Goal: Information Seeking & Learning: Learn about a topic

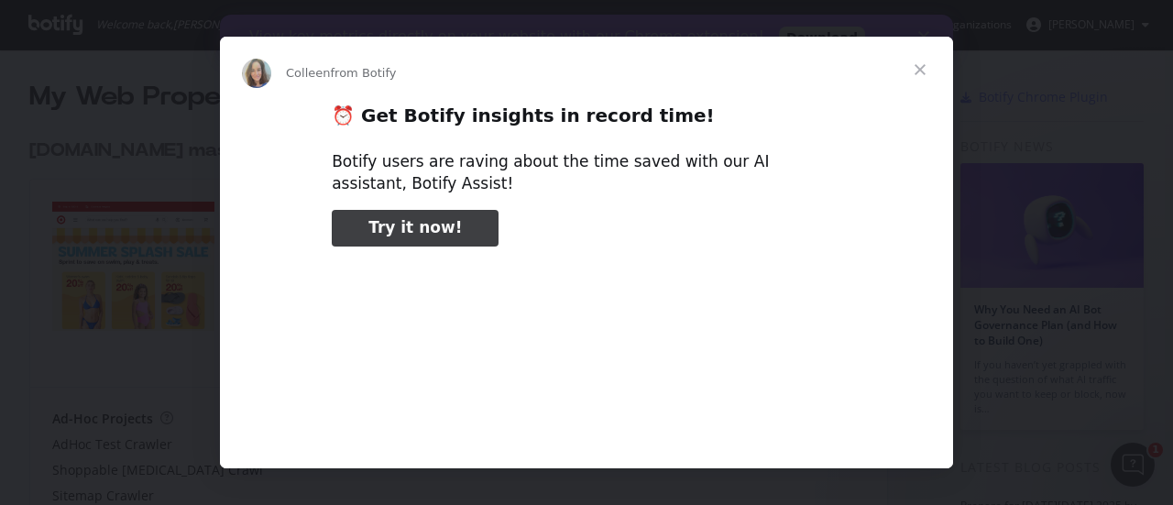
type input "238898"
click at [923, 69] on span "Close" at bounding box center [920, 70] width 66 height 66
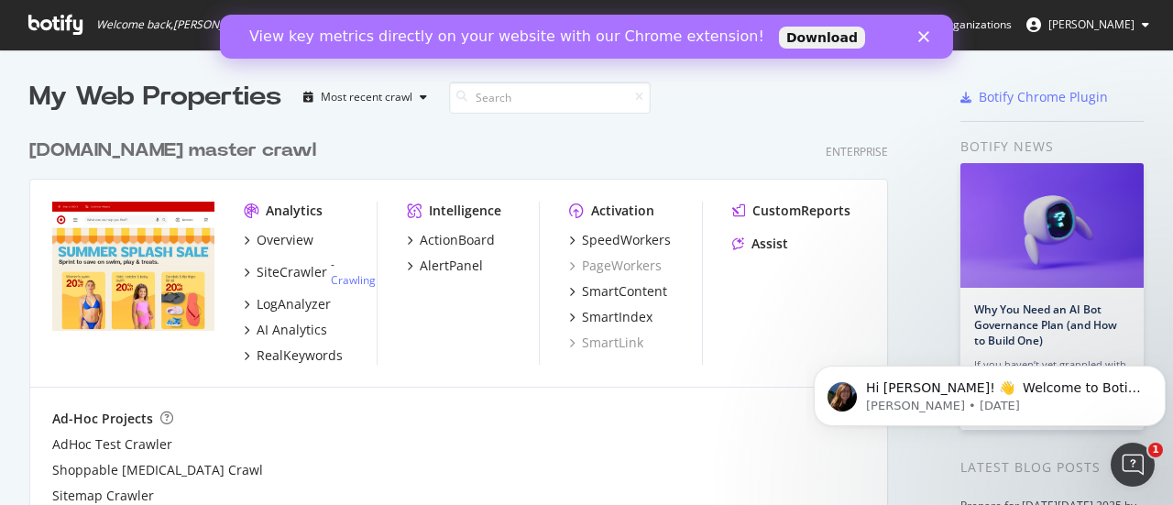
click at [925, 40] on icon "Close" at bounding box center [923, 36] width 11 height 11
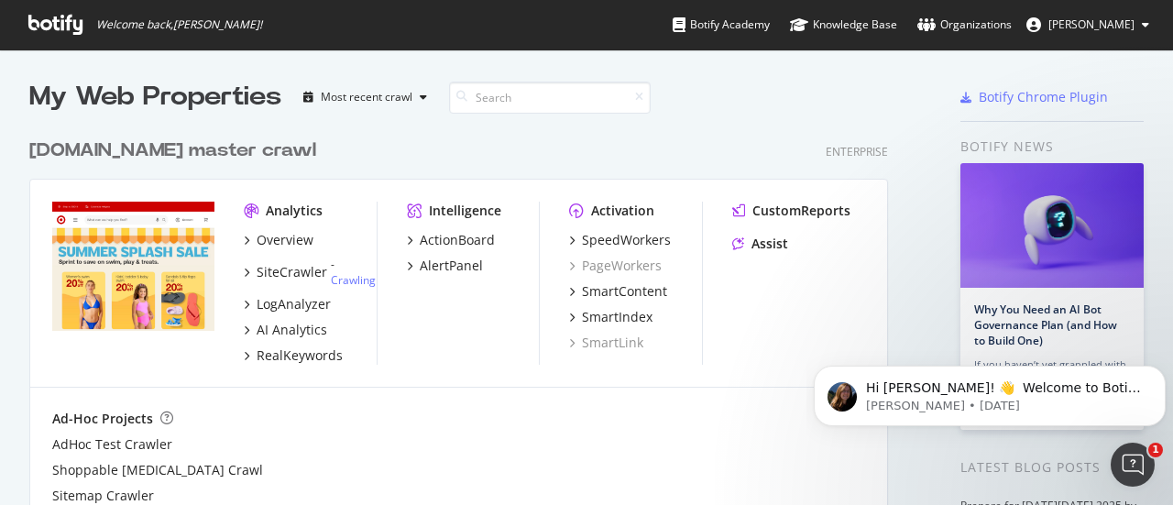
scroll to position [1, 0]
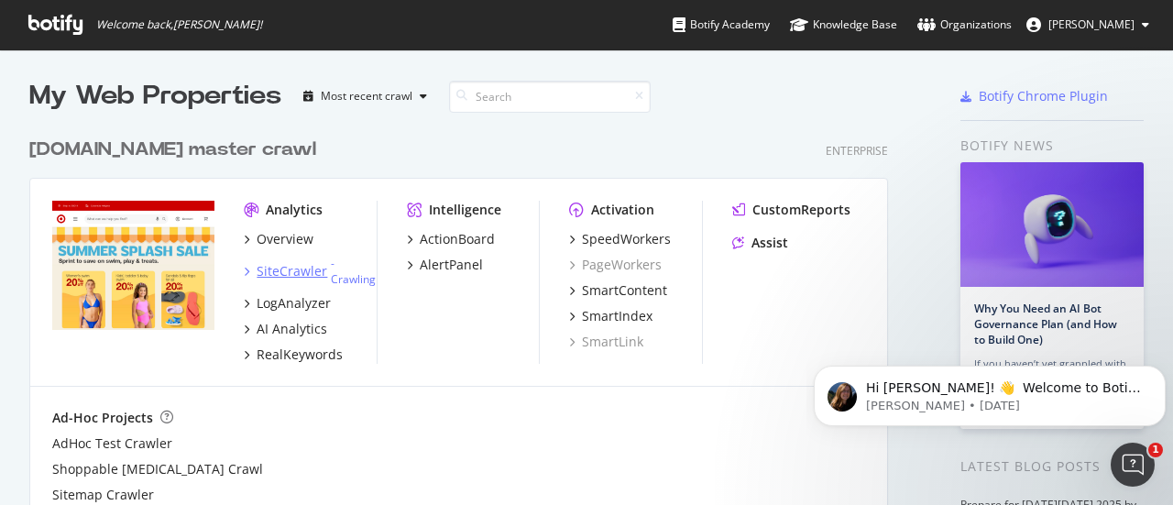
click at [247, 267] on icon "grid" at bounding box center [246, 271] width 5 height 9
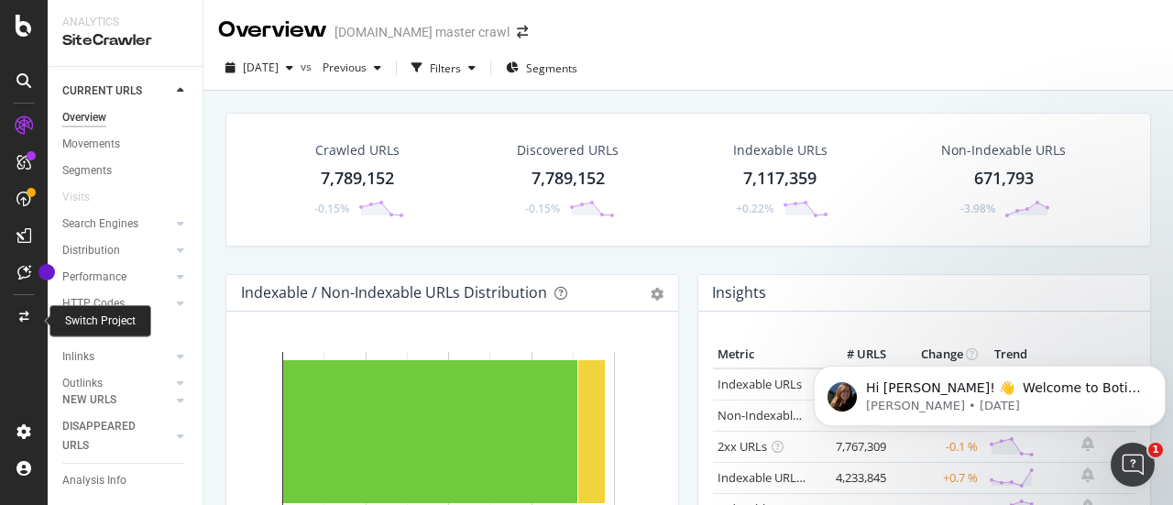
click at [25, 319] on icon at bounding box center [24, 316] width 10 height 11
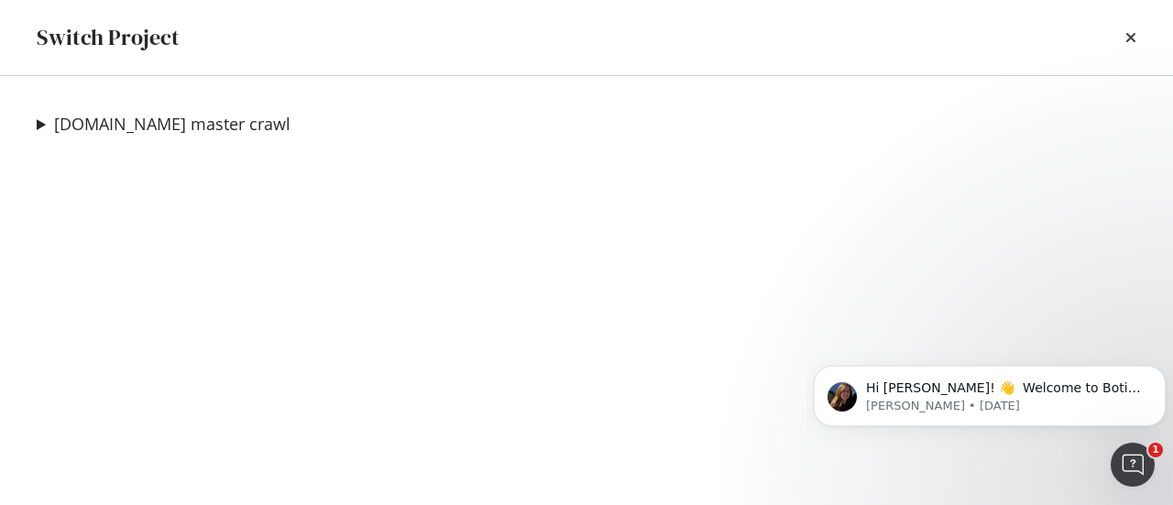
click at [48, 120] on summary "[DOMAIN_NAME] master crawl" at bounding box center [164, 125] width 254 height 24
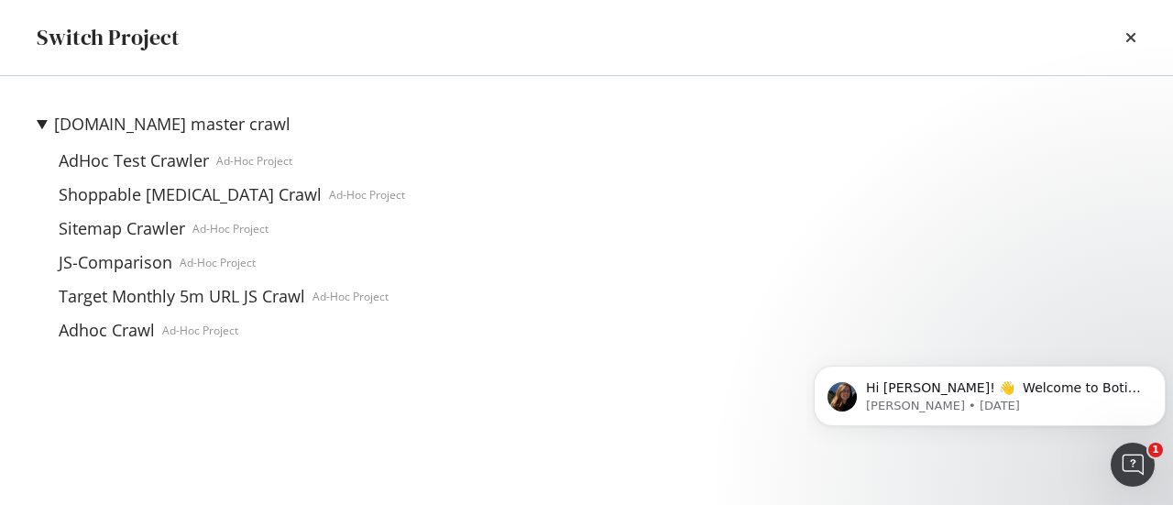
click at [48, 119] on summary "[DOMAIN_NAME] master crawl" at bounding box center [221, 125] width 368 height 24
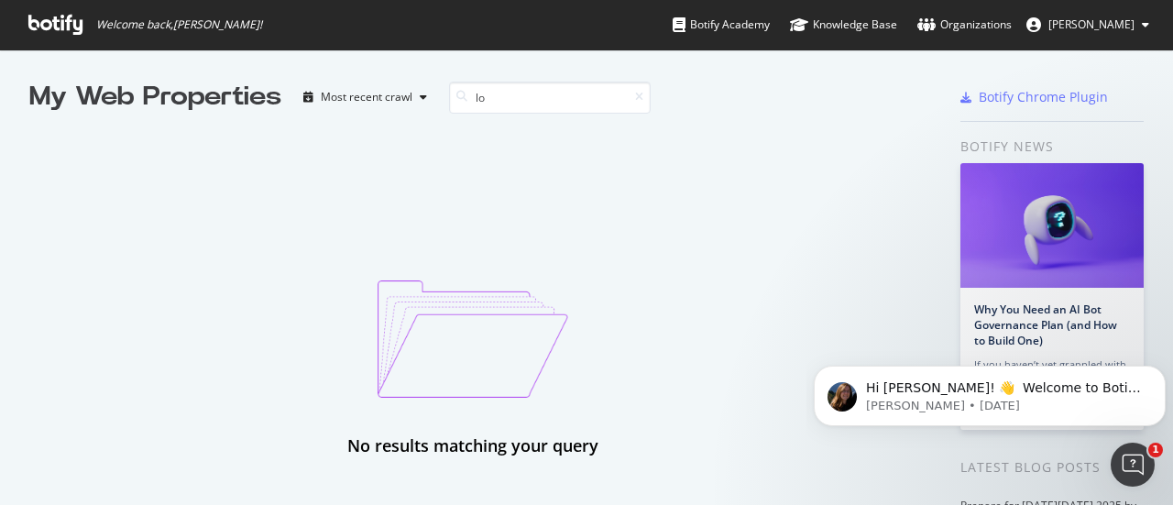
type input "l"
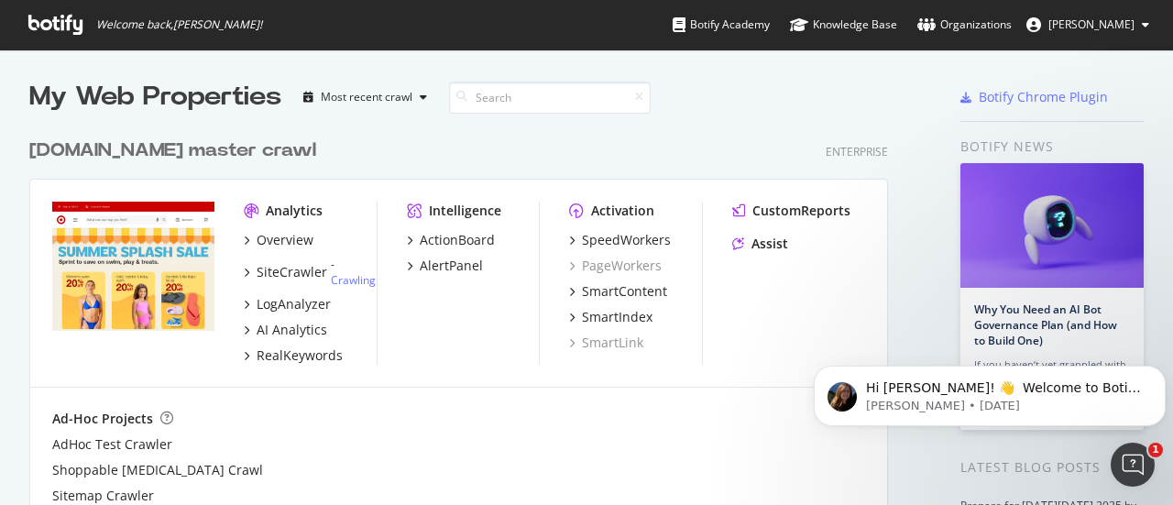
scroll to position [416, 858]
type input "s"
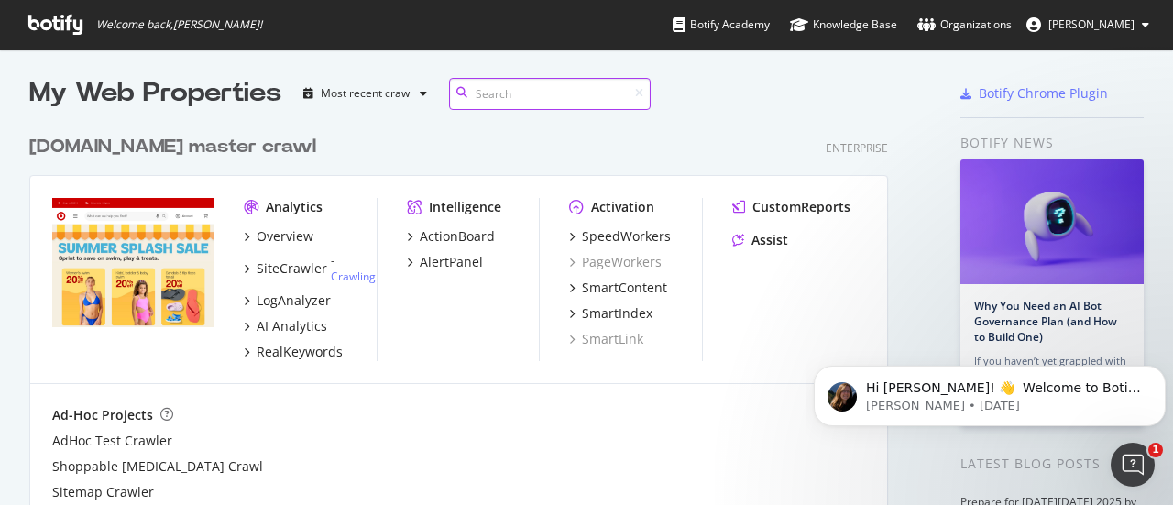
scroll to position [0, 0]
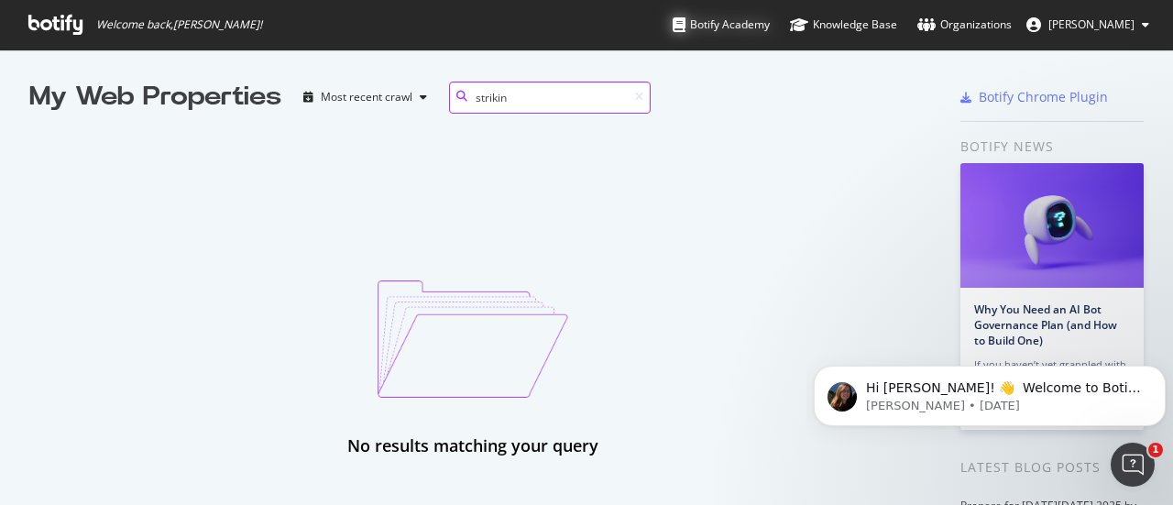
type input "strikin"
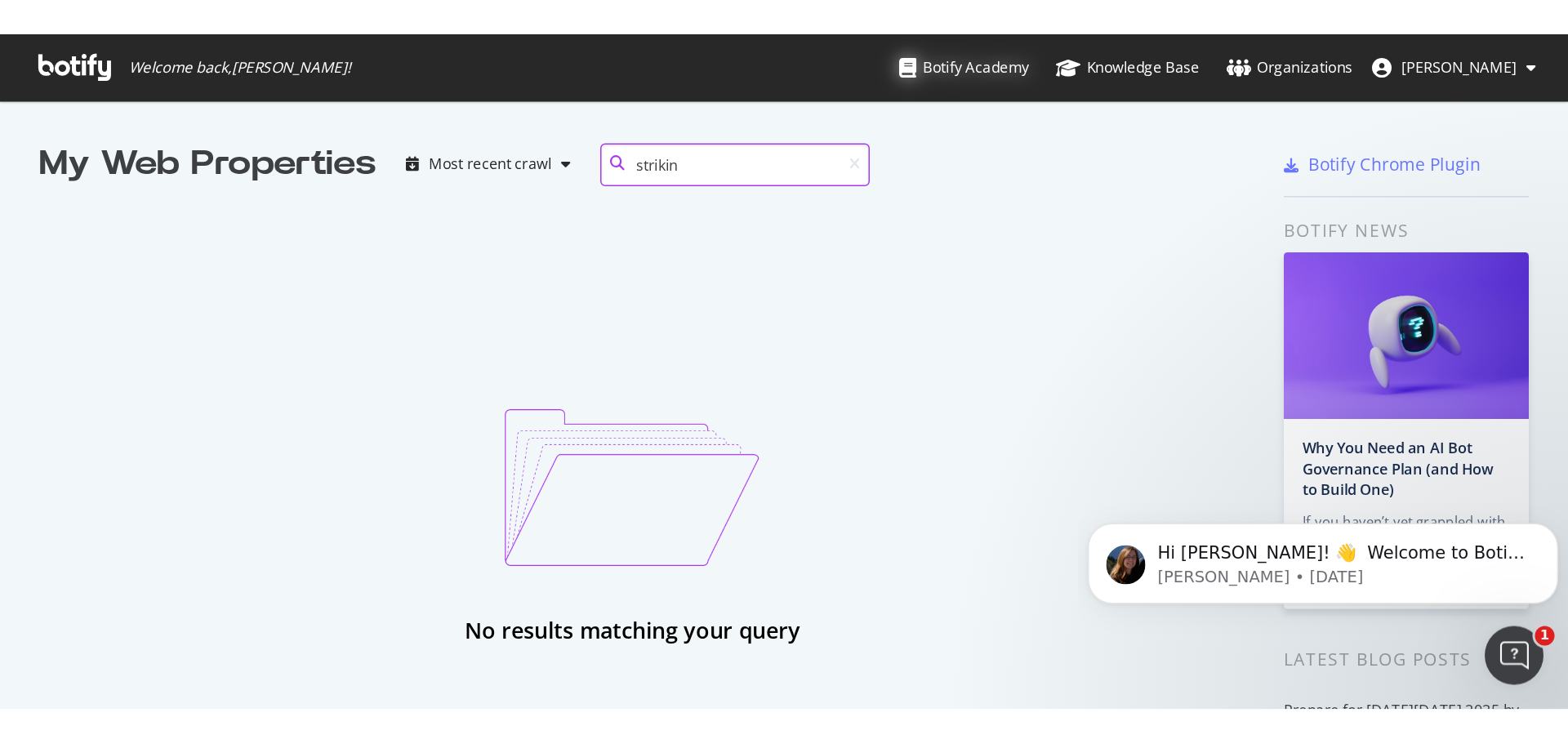
scroll to position [732, 1543]
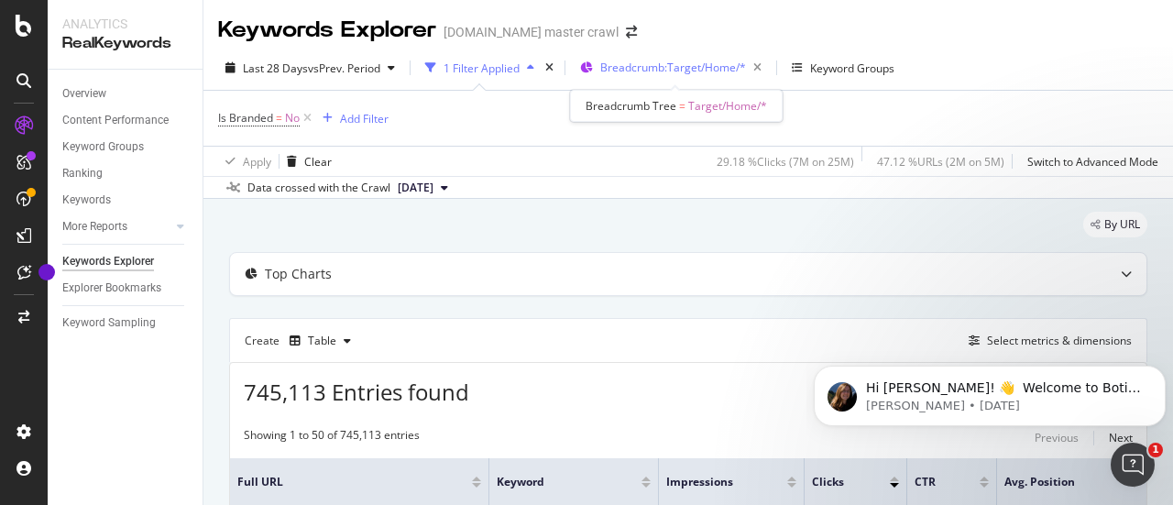
click at [718, 67] on span "Breadcrumb: Target/Home/*" at bounding box center [673, 68] width 146 height 16
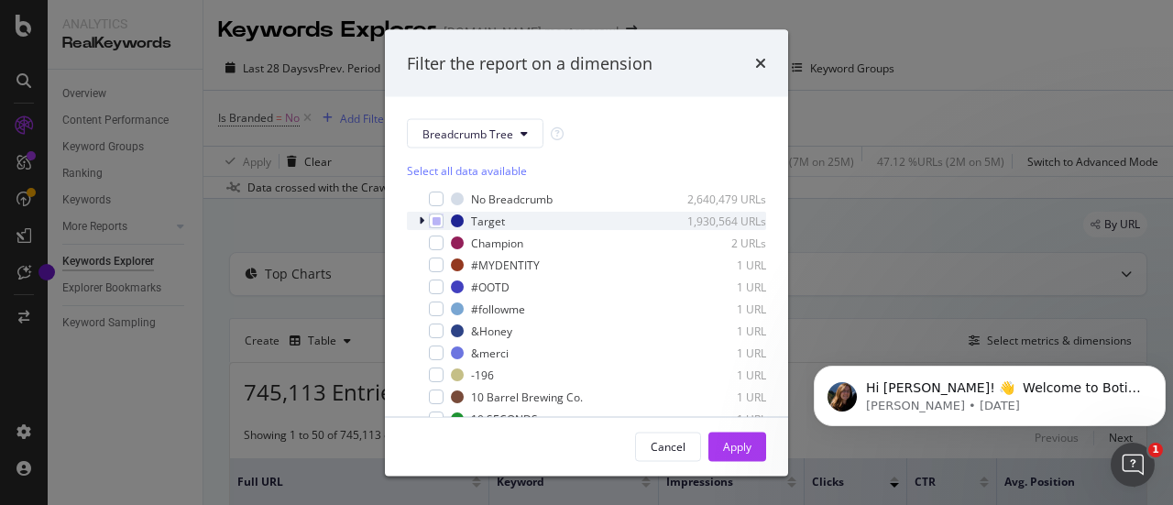
click at [419, 217] on icon "modal" at bounding box center [421, 220] width 5 height 11
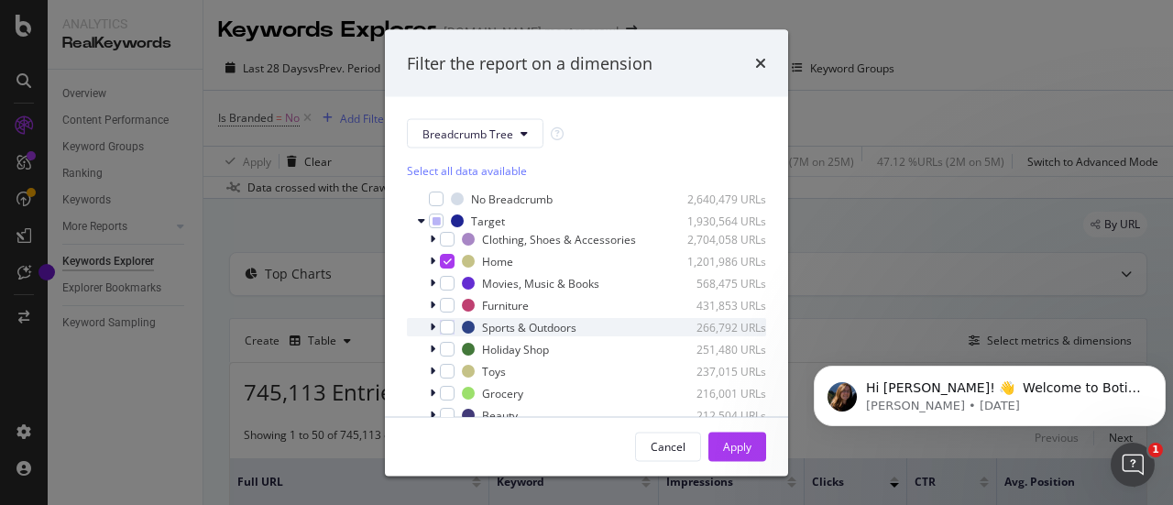
click at [435, 336] on div "modal" at bounding box center [434, 327] width 11 height 18
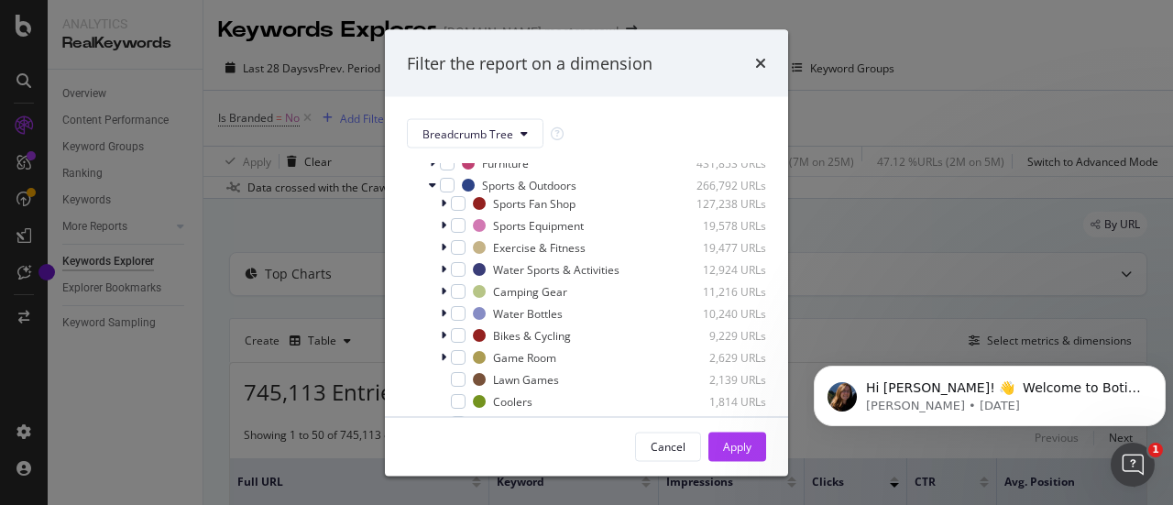
scroll to position [141, 0]
click at [449, 213] on div "modal" at bounding box center [445, 204] width 11 height 18
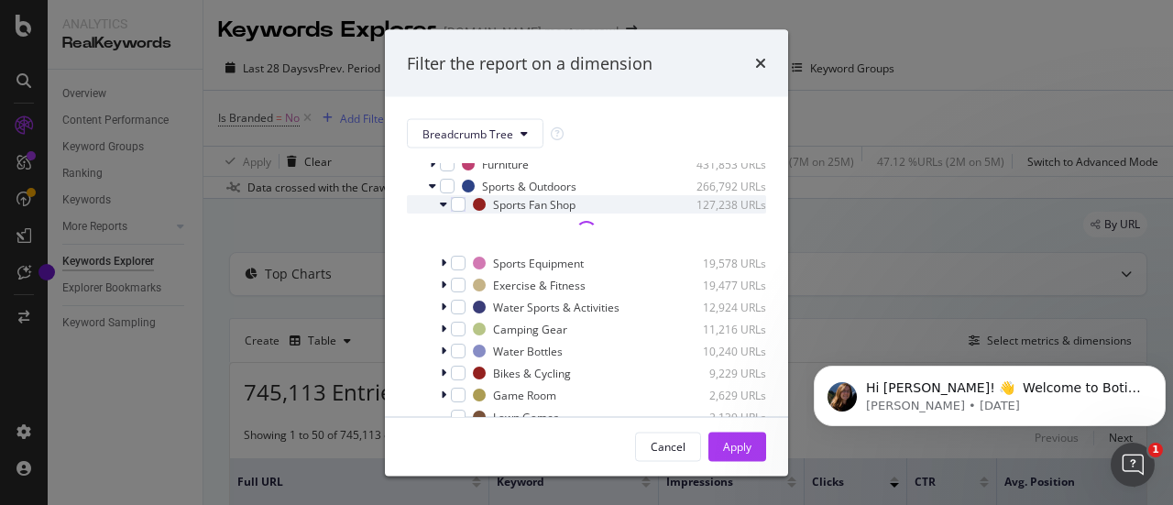
click at [443, 210] on icon "modal" at bounding box center [443, 204] width 7 height 11
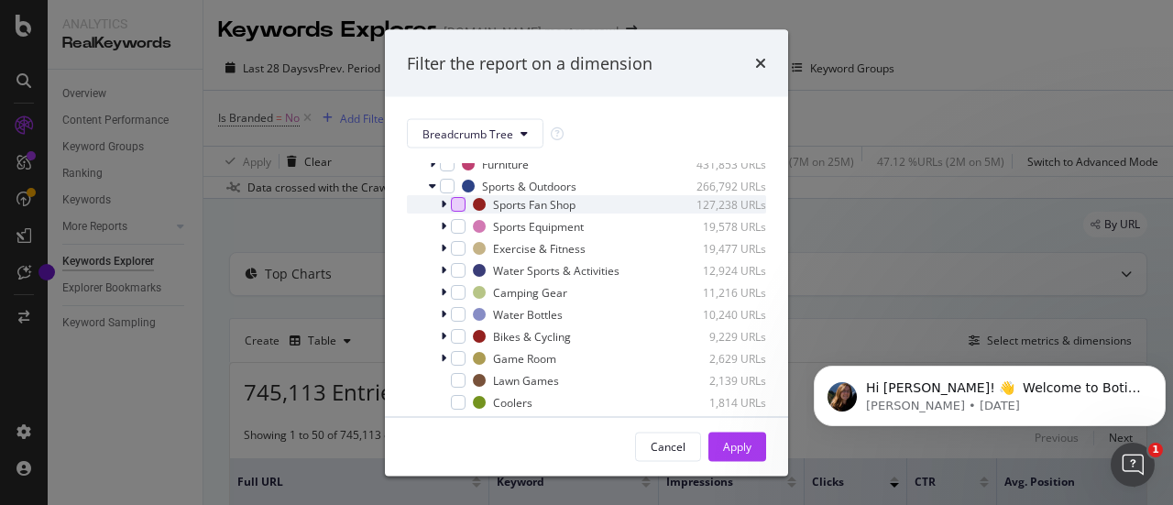
click at [458, 212] on div "modal" at bounding box center [458, 204] width 15 height 15
click at [733, 456] on div "Apply" at bounding box center [737, 445] width 28 height 27
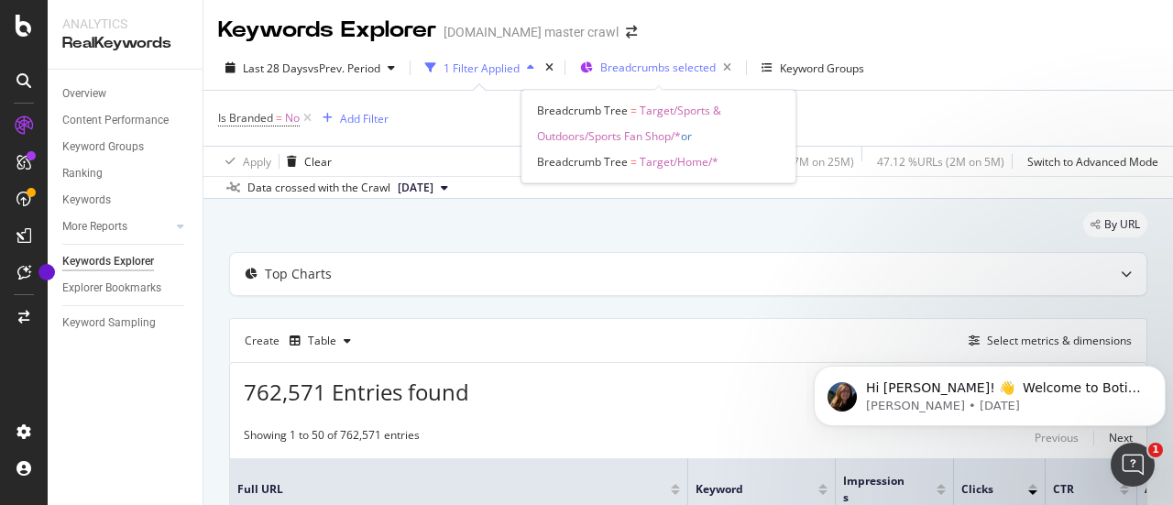
click at [667, 60] on span "Breadcrumbs selected" at bounding box center [657, 68] width 115 height 16
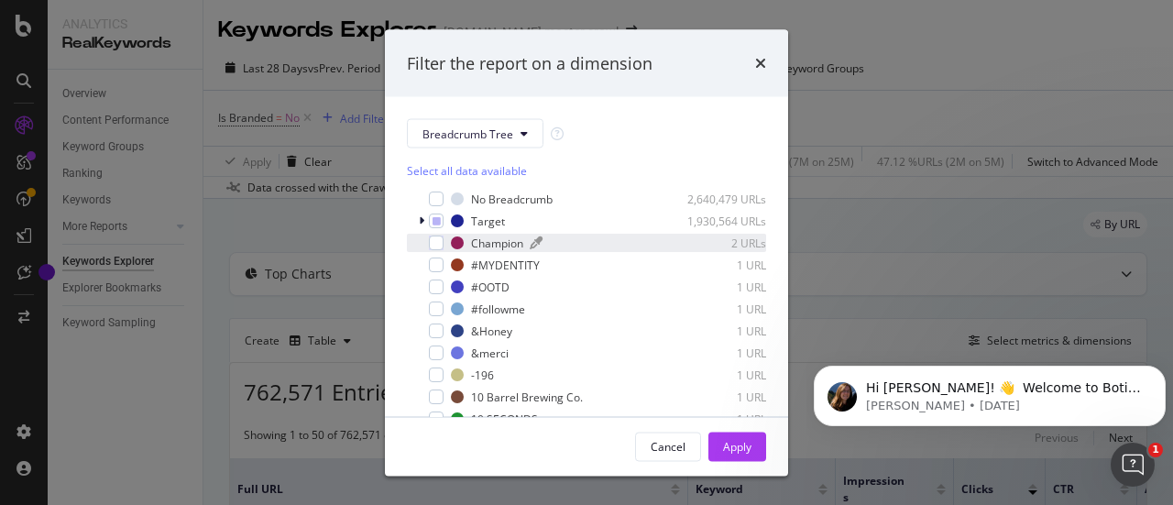
scroll to position [1, 0]
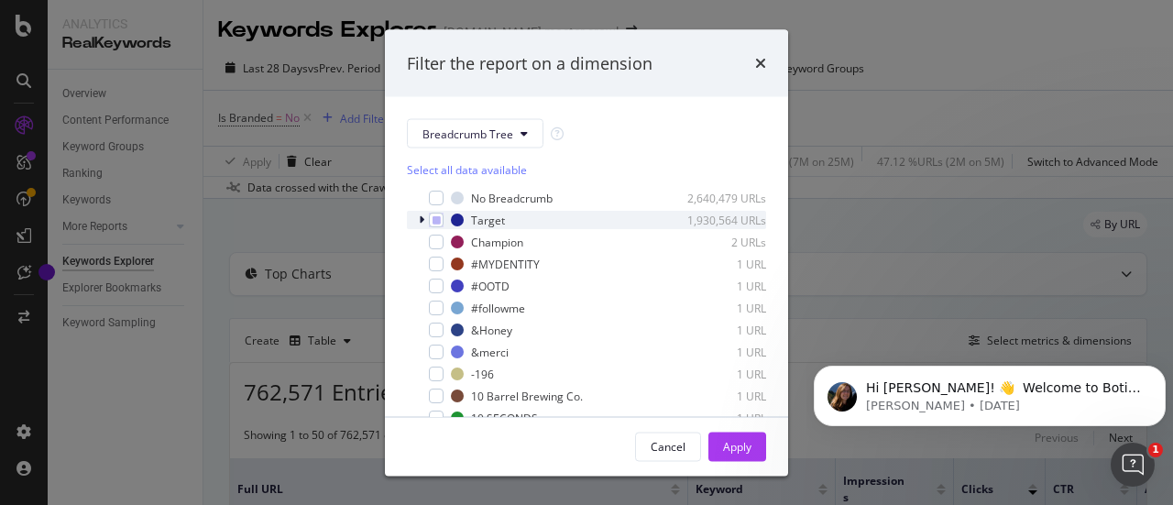
click at [419, 214] on icon "modal" at bounding box center [421, 219] width 5 height 11
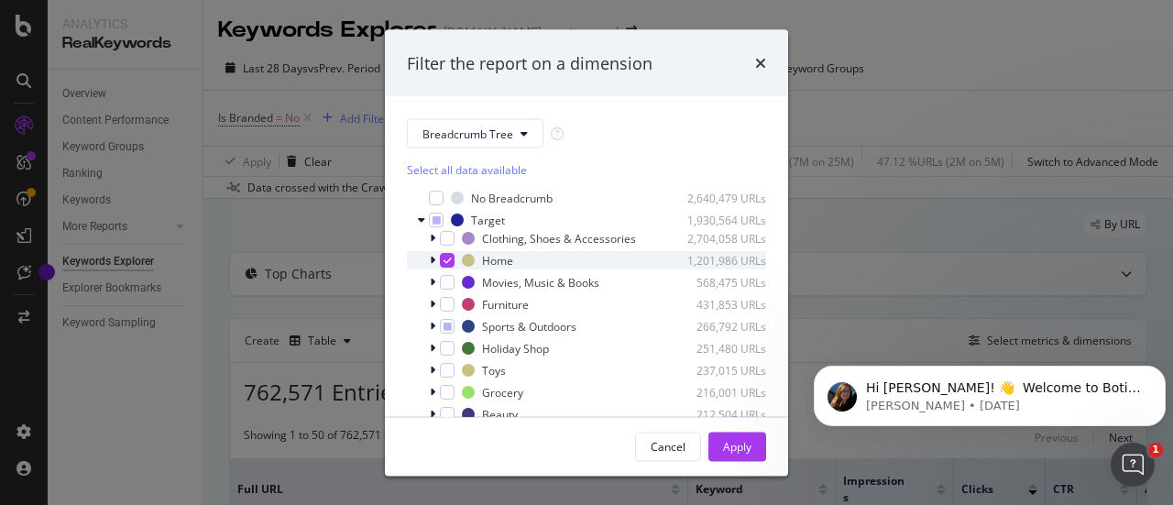
click at [445, 265] on icon "modal" at bounding box center [447, 260] width 8 height 9
click at [750, 452] on div "Apply" at bounding box center [737, 446] width 28 height 16
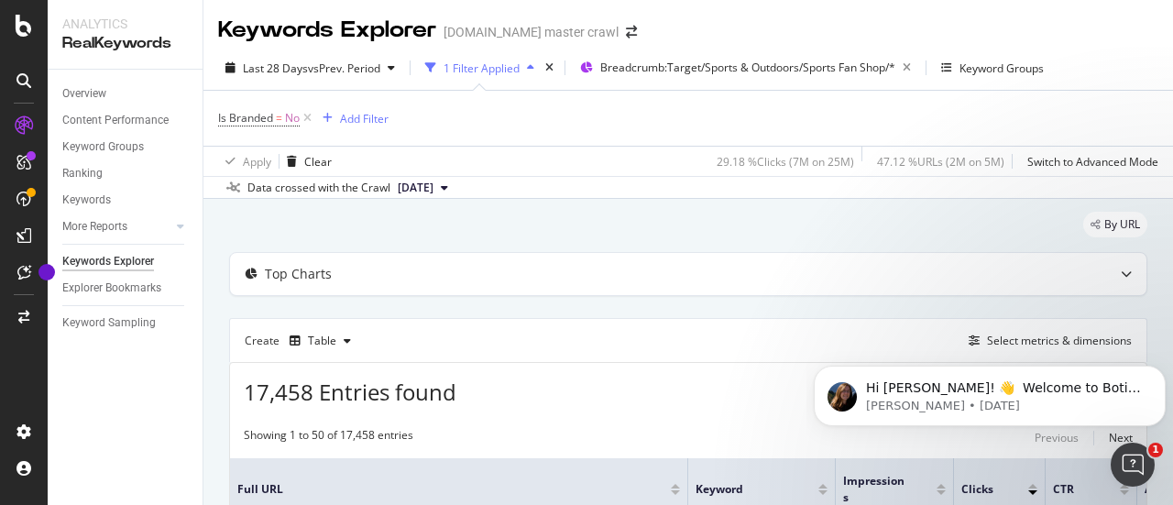
click at [497, 71] on div "1 Filter Applied" at bounding box center [481, 68] width 76 height 16
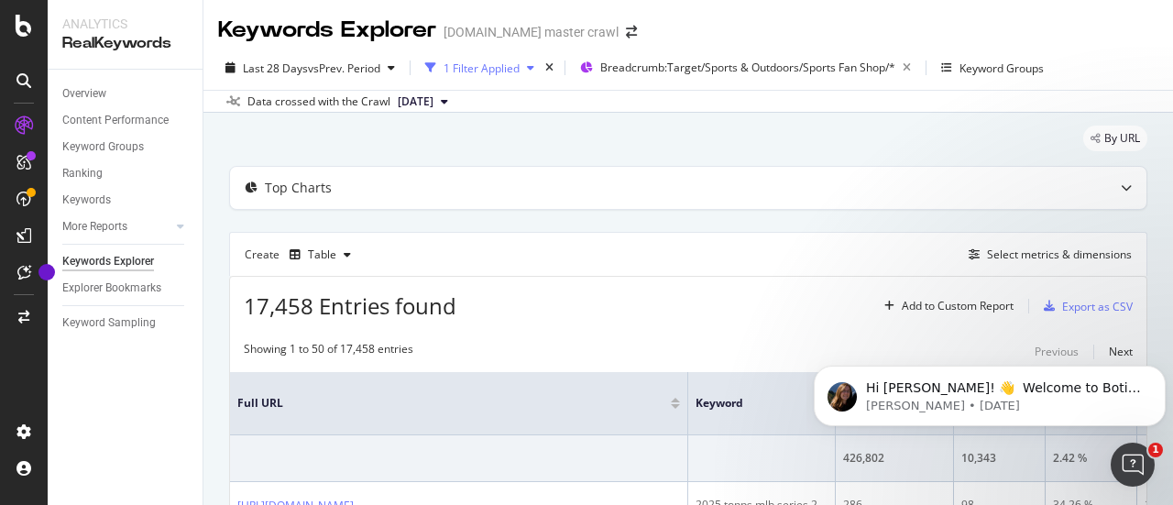
click at [497, 71] on div "1 Filter Applied" at bounding box center [481, 68] width 76 height 16
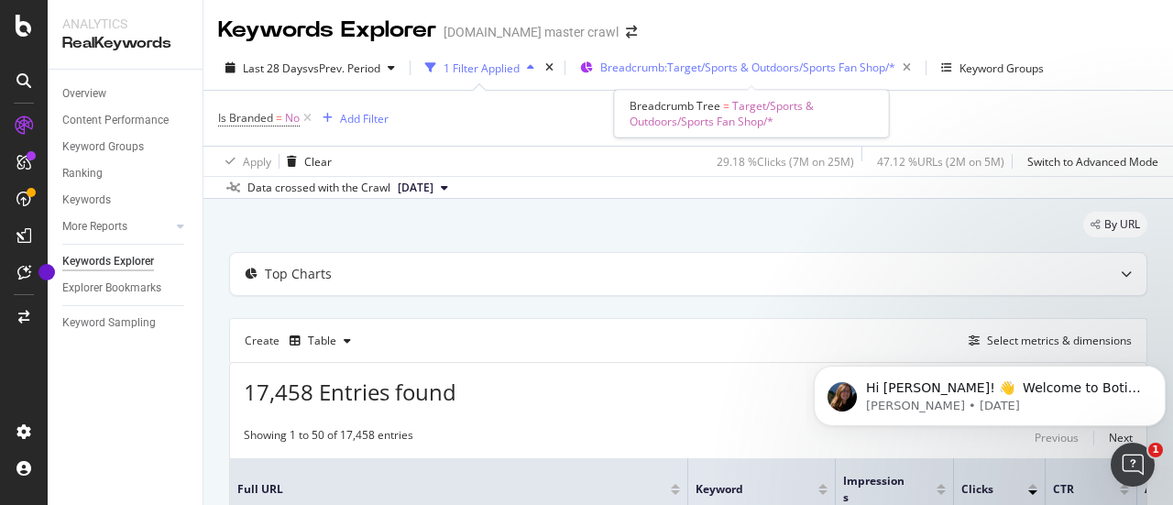
click at [759, 73] on span "Breadcrumb: Target/Sports & Outdoors/Sports Fan Shop/*" at bounding box center [747, 68] width 295 height 16
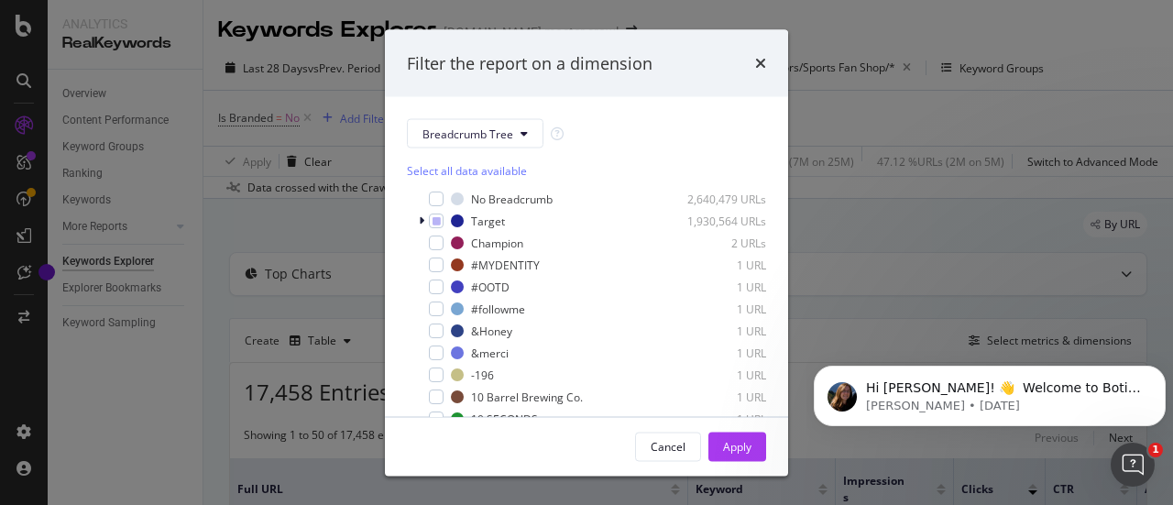
scroll to position [18, 0]
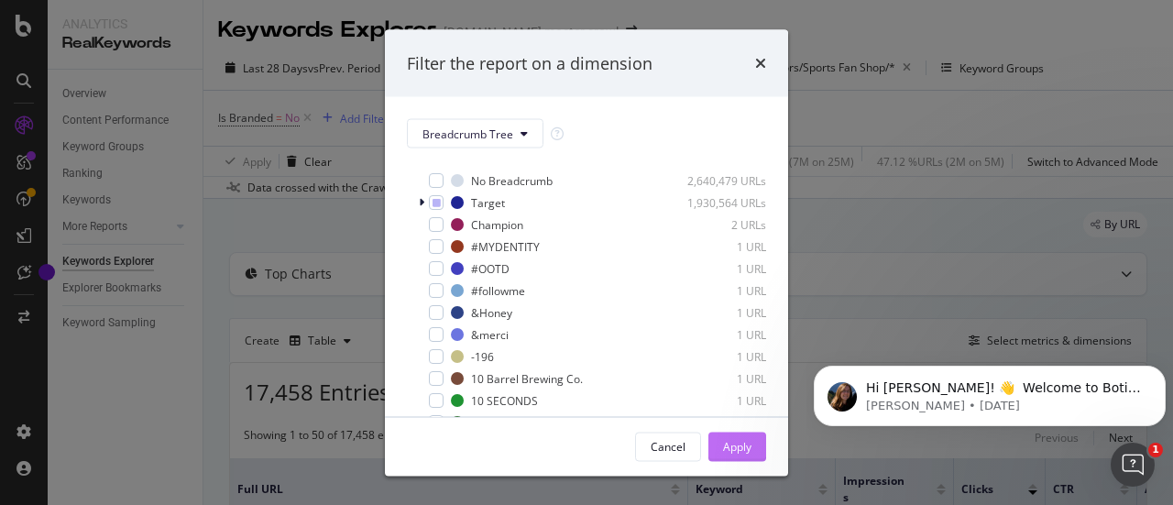
click at [730, 457] on div "Apply" at bounding box center [737, 445] width 28 height 27
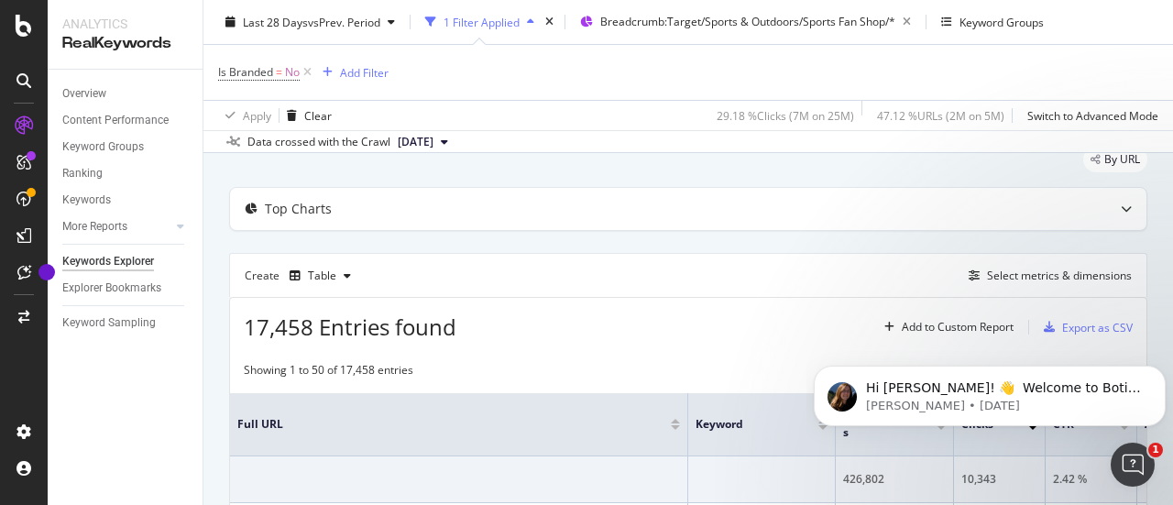
scroll to position [0, 0]
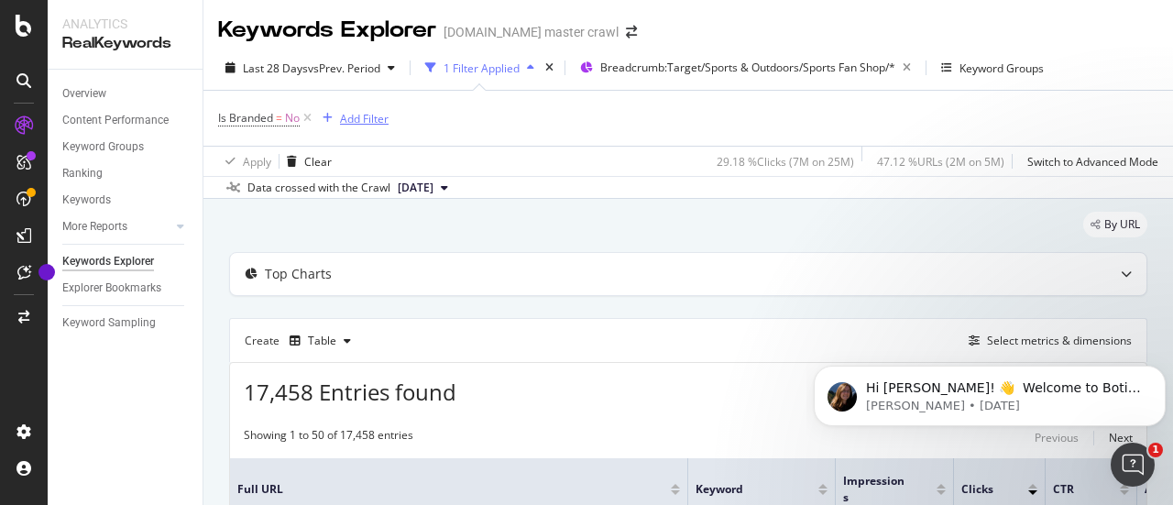
click at [361, 120] on div "Add Filter" at bounding box center [364, 119] width 49 height 16
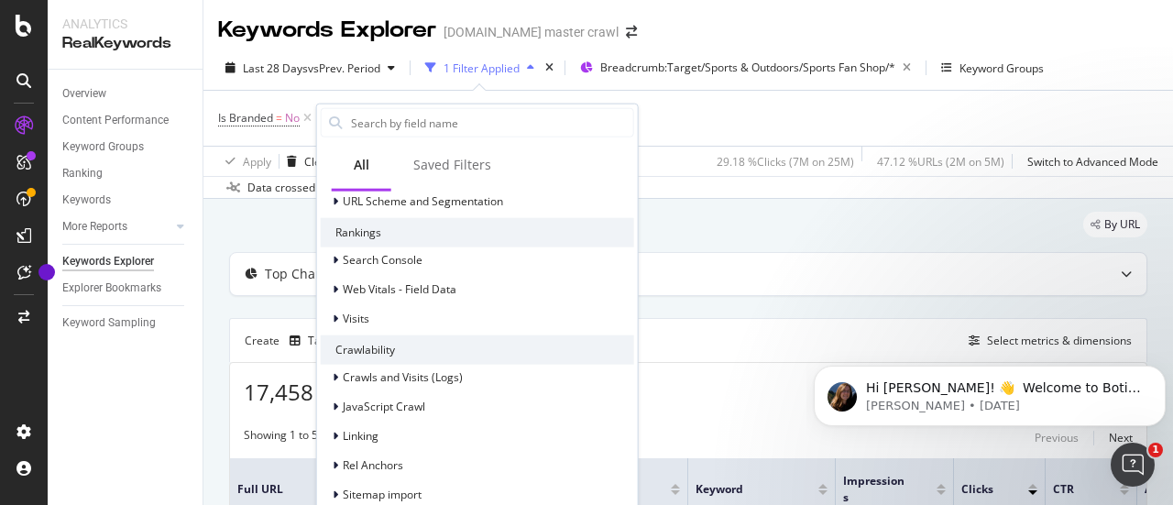
scroll to position [213, 0]
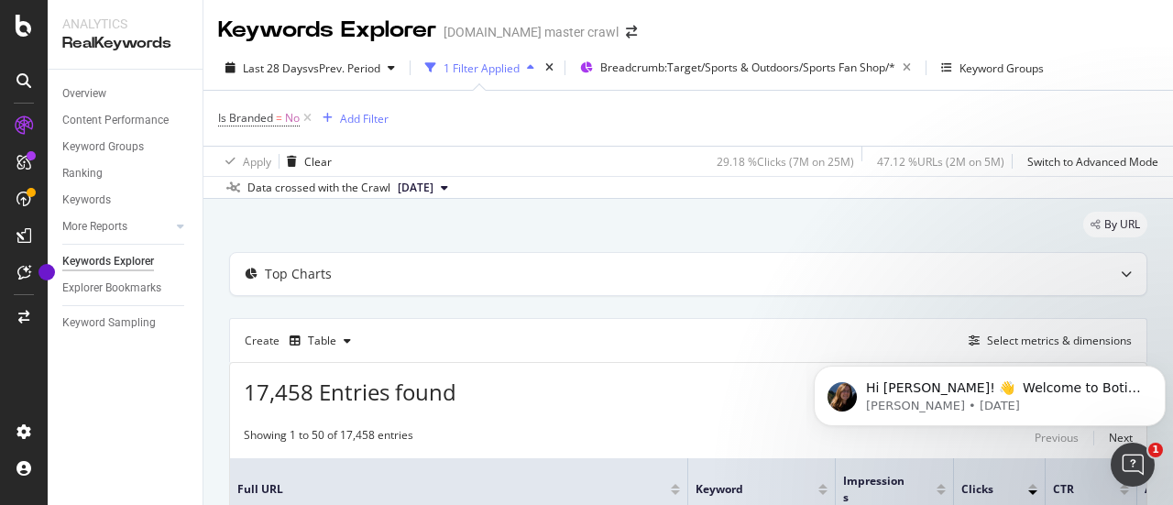
click at [740, 148] on div "29.18 % Clicks ( 7M on 25M )" at bounding box center [781, 161] width 145 height 29
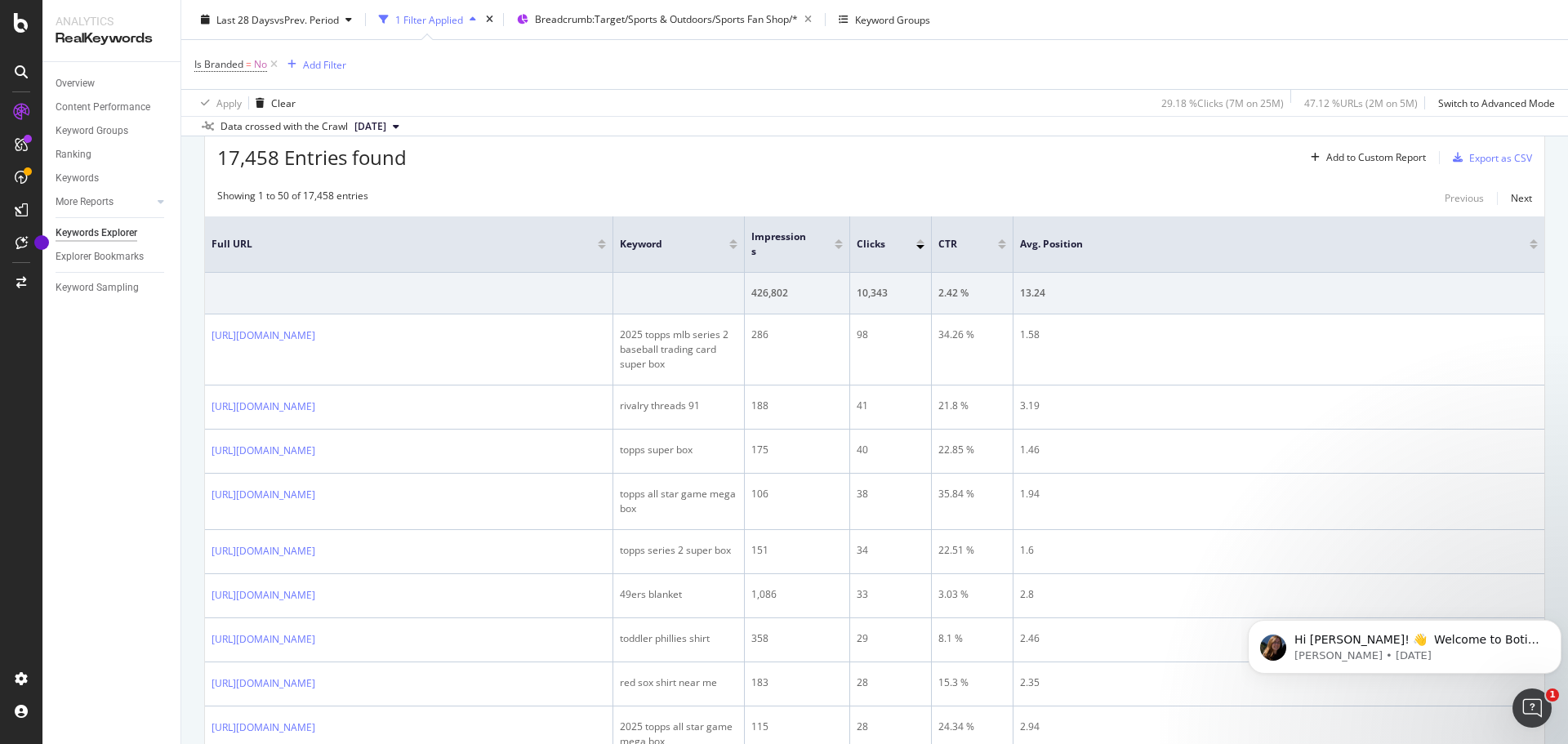
scroll to position [0, 0]
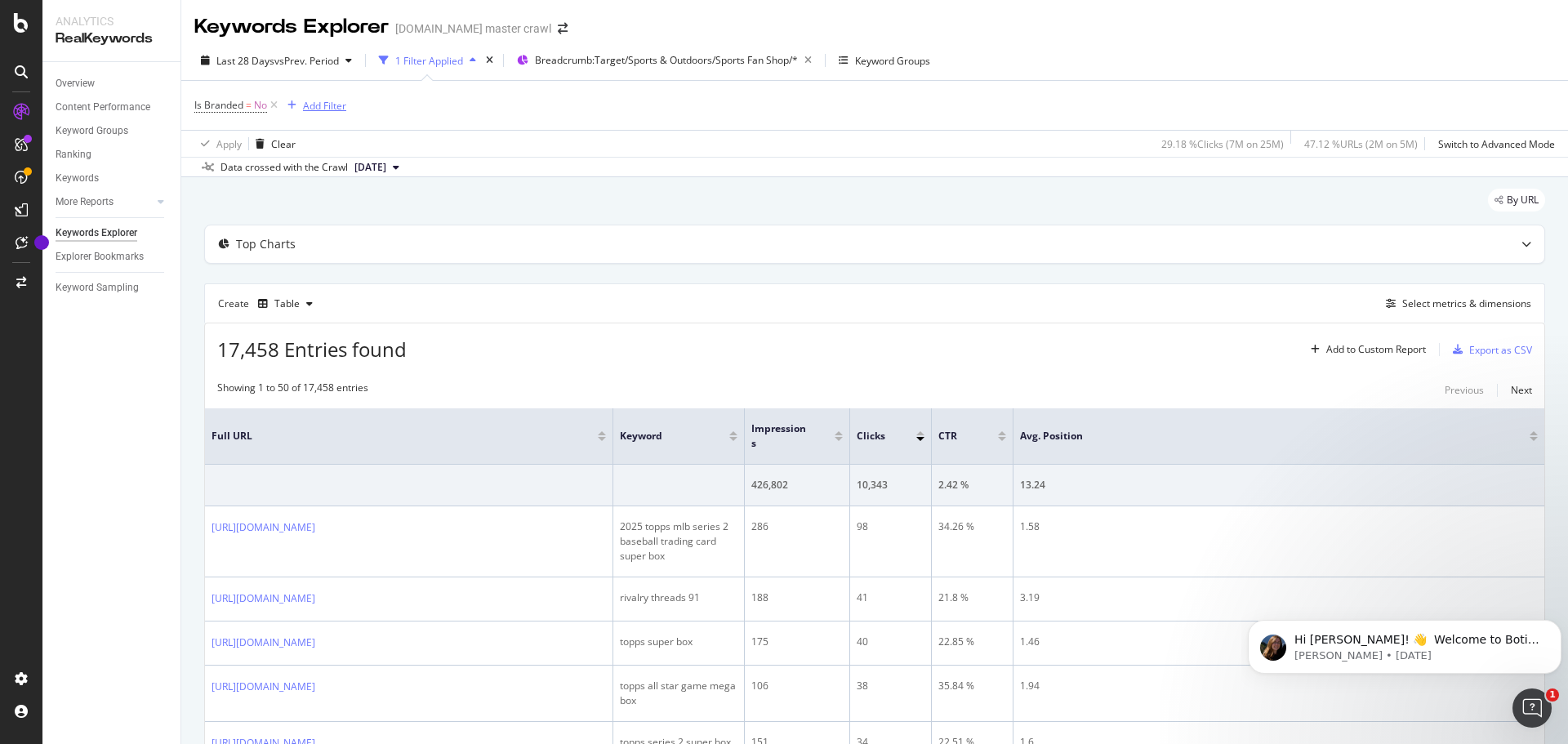
click at [302, 102] on div "button" at bounding box center [291, 105] width 22 height 10
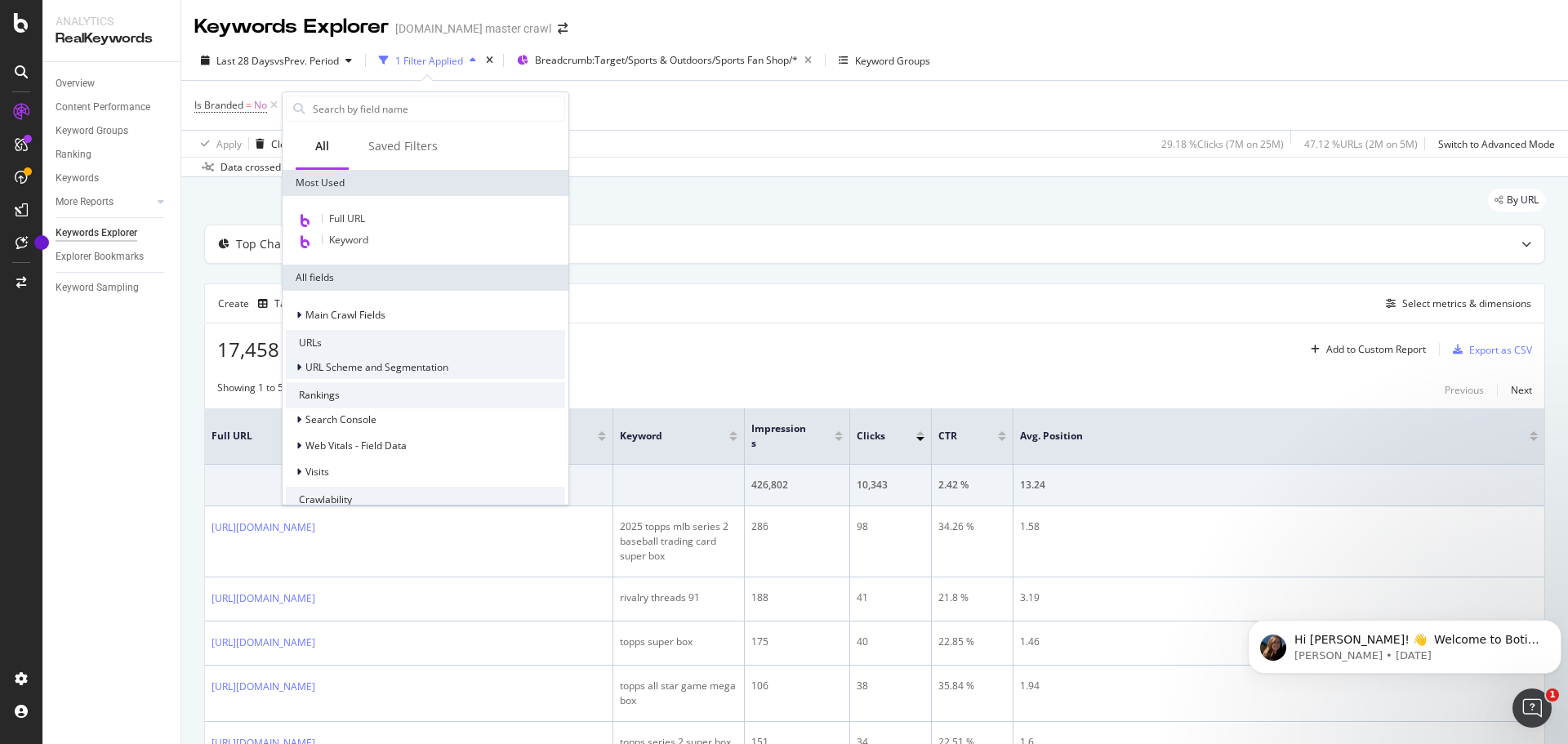
click at [443, 368] on span "URL Scheme and Segmentation" at bounding box center [377, 367] width 143 height 14
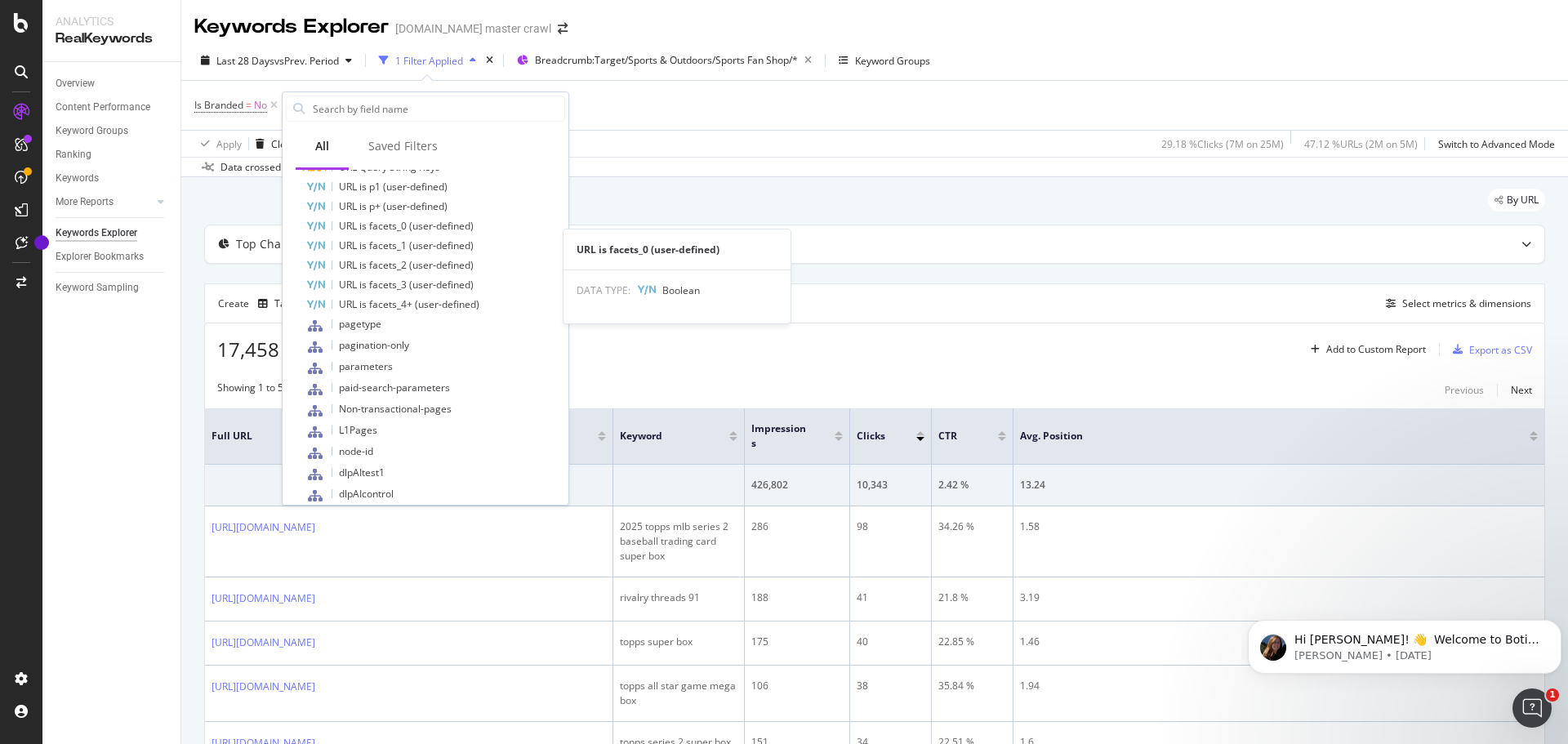
scroll to position [653, 0]
click at [411, 324] on div "pagetype" at bounding box center [435, 324] width 259 height 21
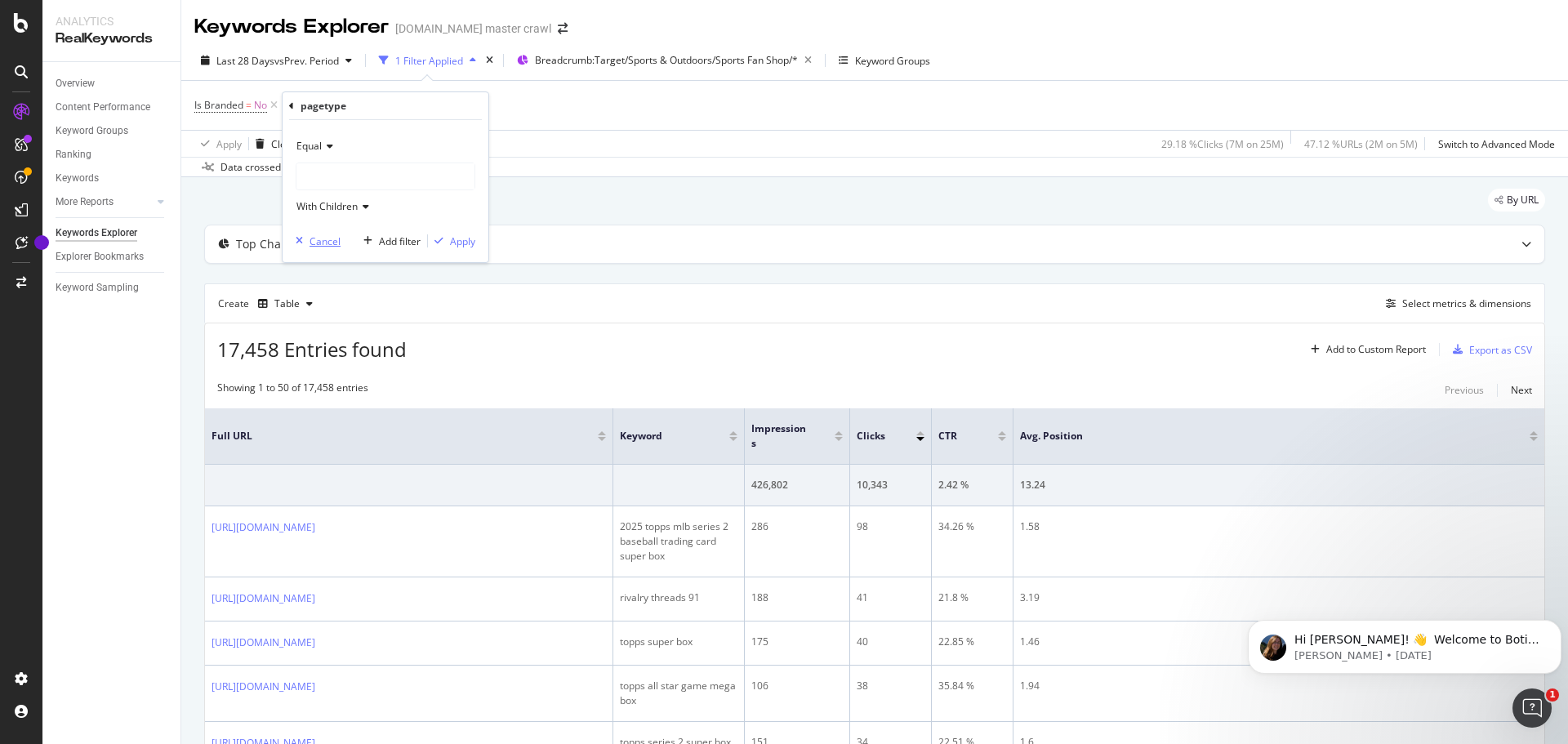
click at [334, 238] on div "Cancel" at bounding box center [324, 241] width 31 height 14
click at [869, 64] on div "Keyword Groups" at bounding box center [892, 61] width 75 height 14
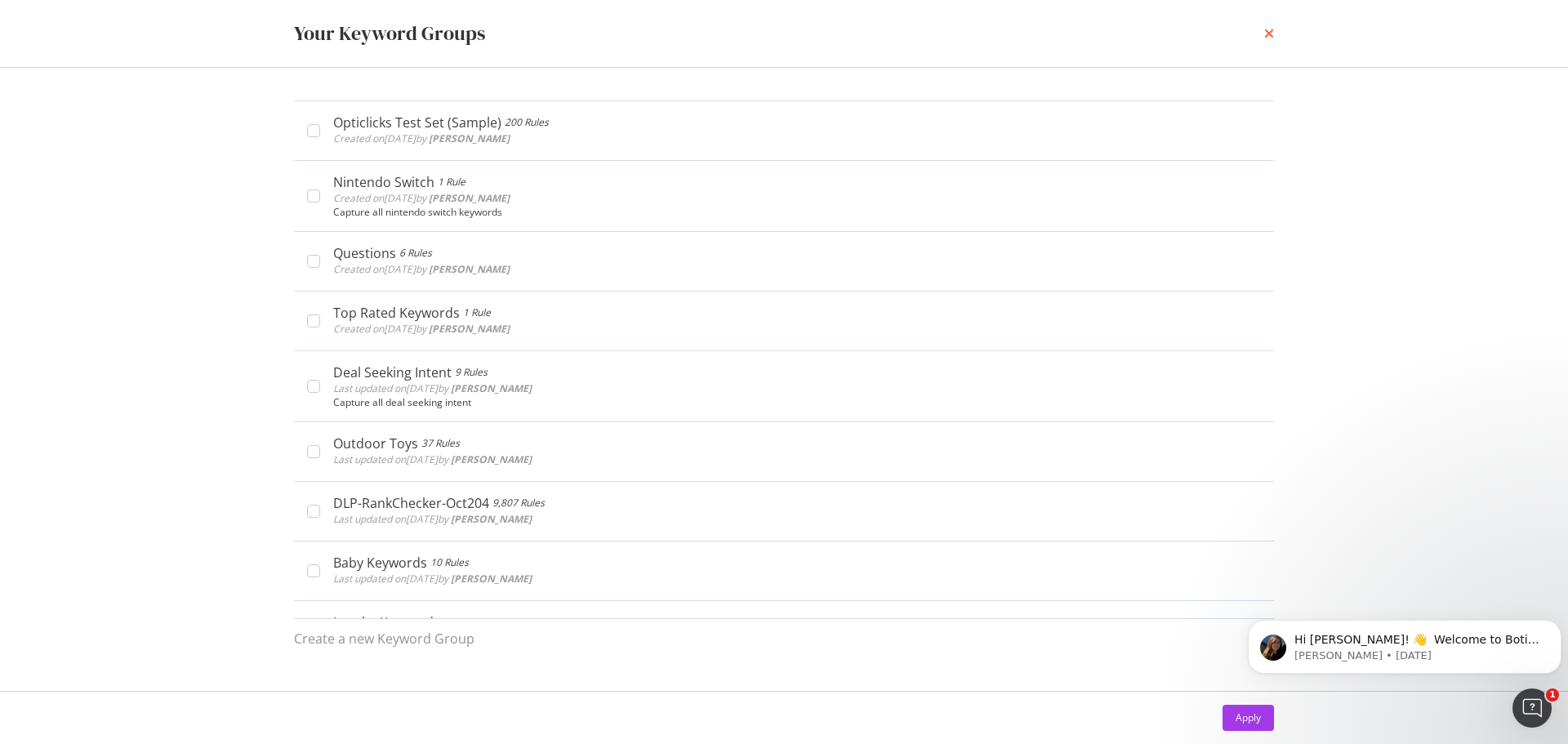
click at [1045, 36] on icon "times" at bounding box center [1268, 33] width 10 height 13
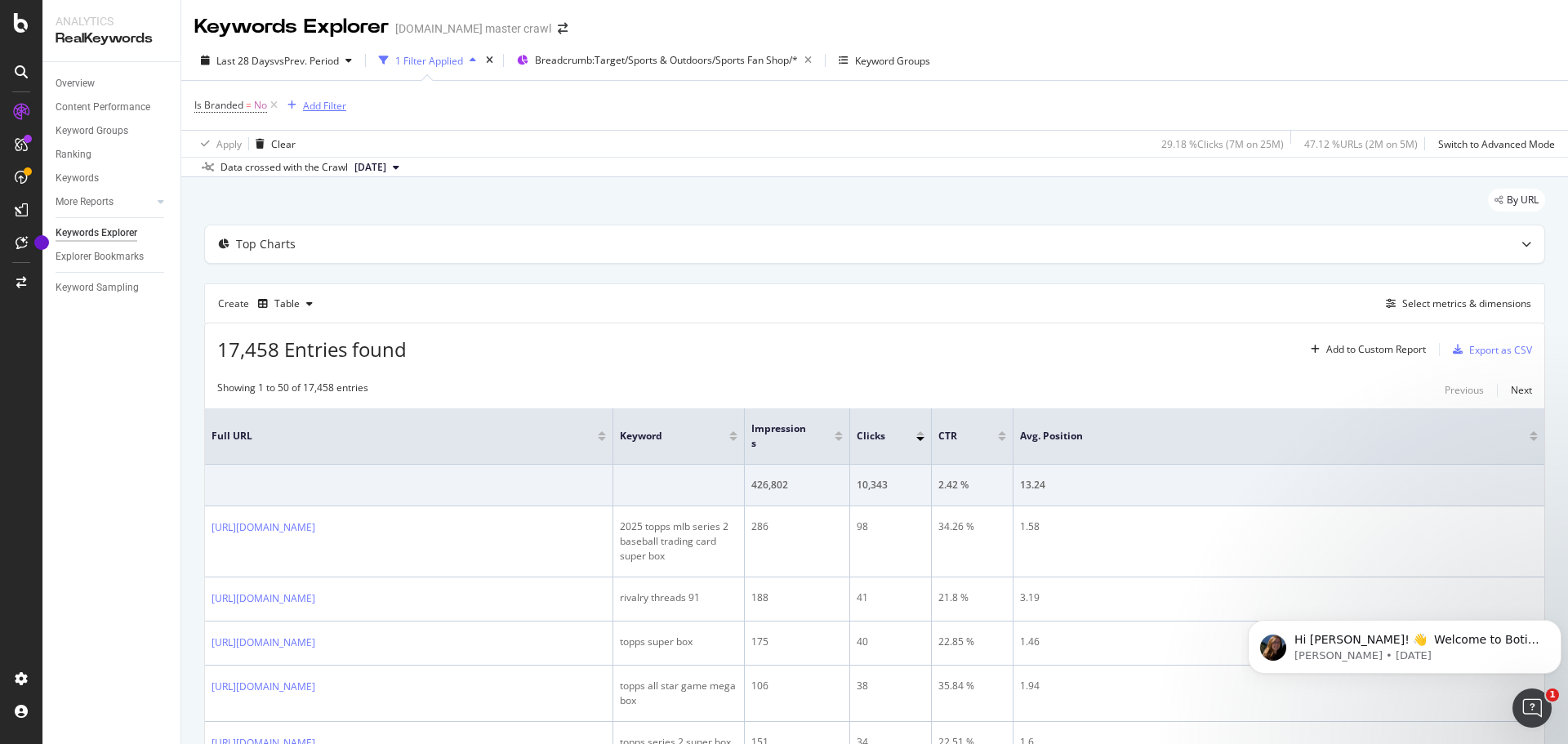
drag, startPoint x: 295, startPoint y: 106, endPoint x: 295, endPoint y: 95, distance: 11.0
click at [295, 95] on button "Add Filter" at bounding box center [313, 105] width 65 height 20
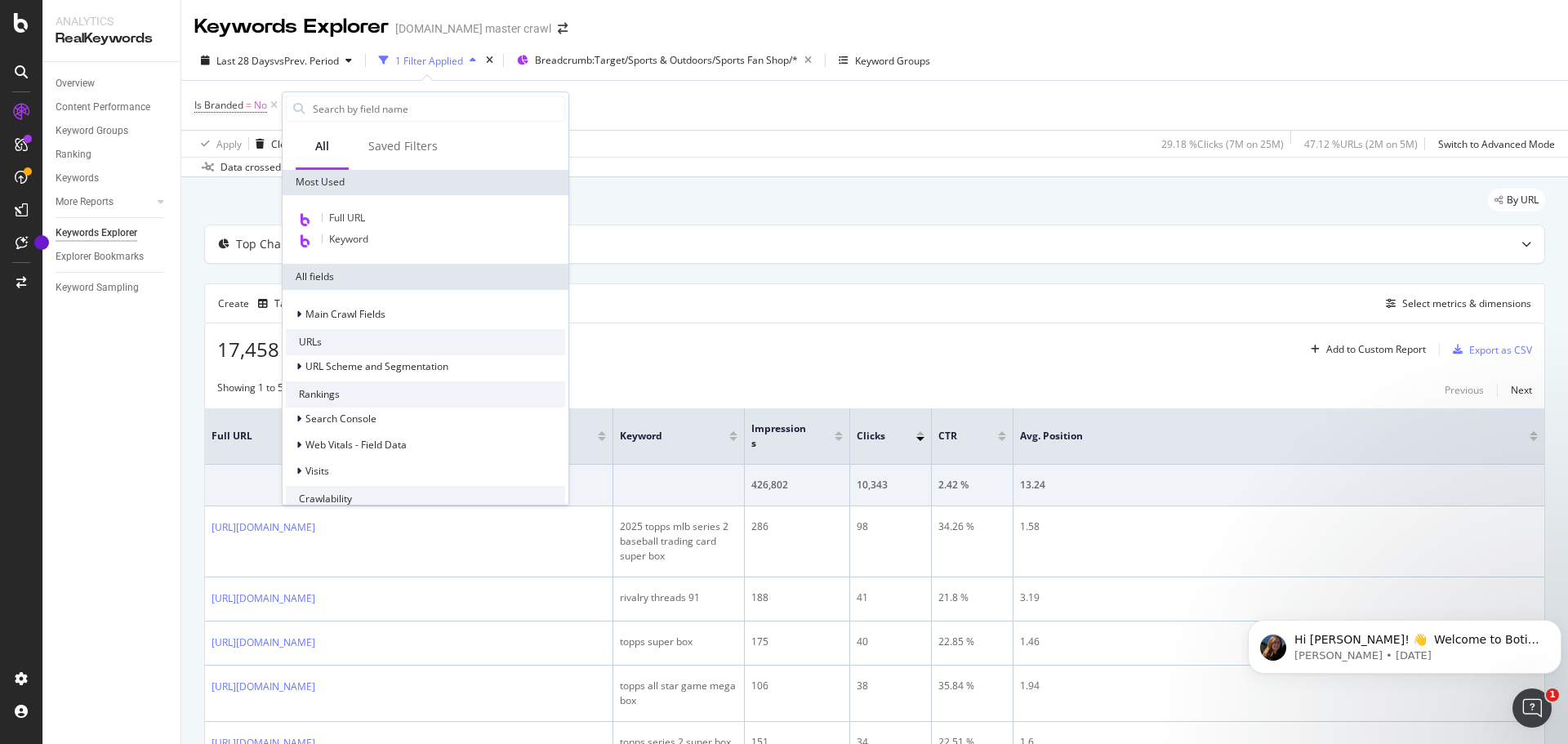
scroll to position [0, 0]
click at [353, 225] on span "Full URL" at bounding box center [347, 218] width 36 height 14
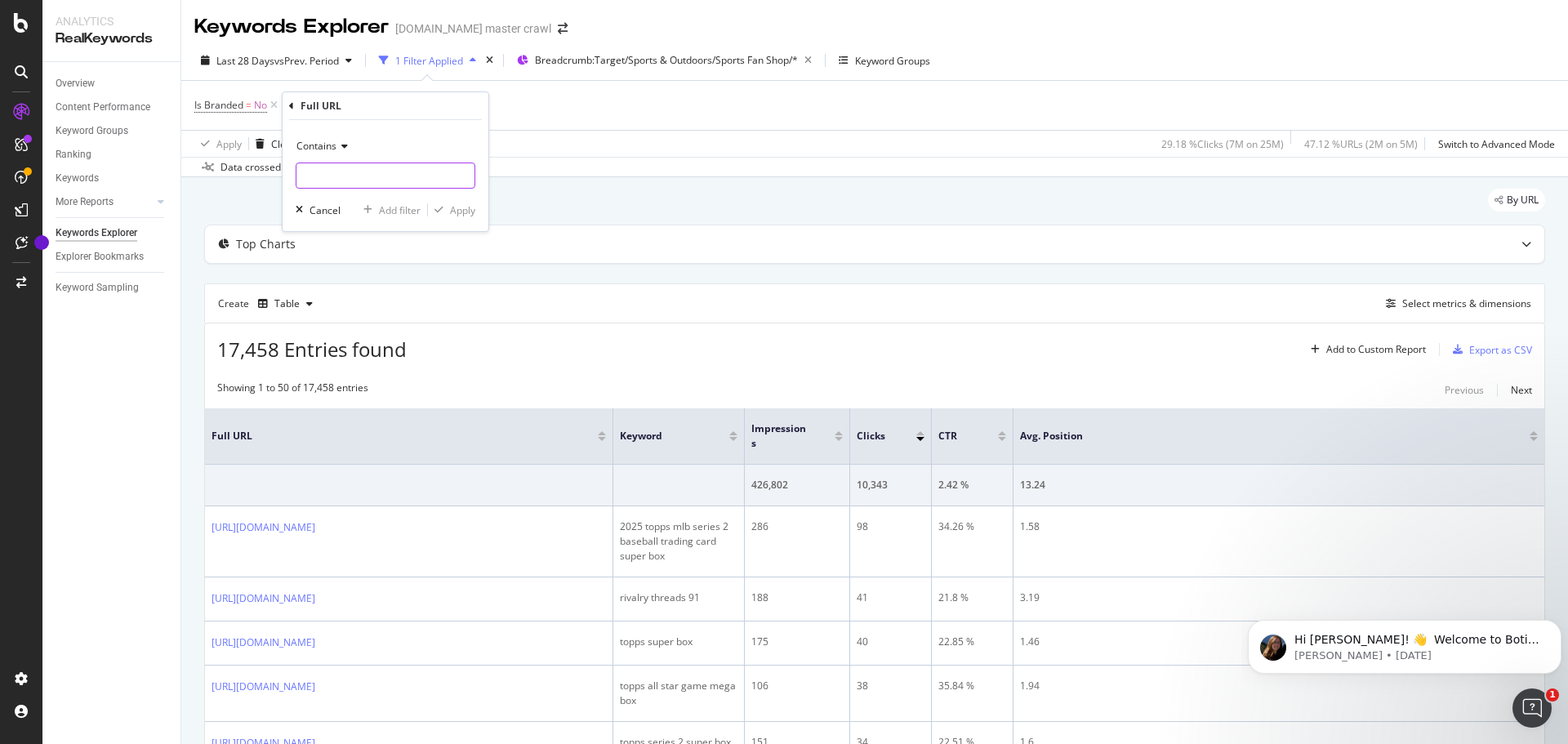
click at [374, 176] on input "text" at bounding box center [386, 175] width 178 height 26
type input "/c/"
click at [455, 203] on div "Apply" at bounding box center [463, 210] width 25 height 14
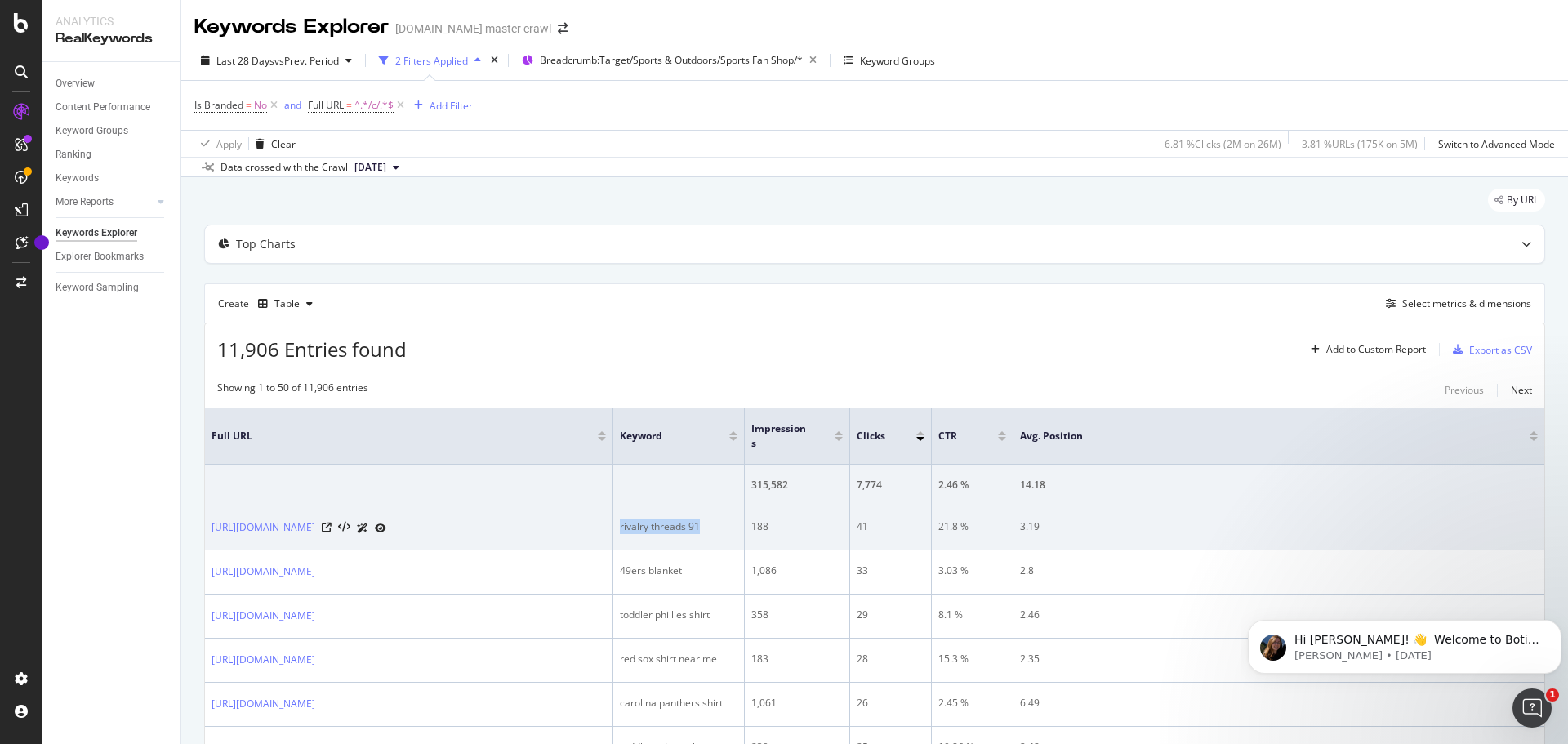
drag, startPoint x: 708, startPoint y: 525, endPoint x: 611, endPoint y: 526, distance: 97.0
click at [611, 449] on tr "https://www.target.com/c/sports-fan-shop-clothing-accessories/-/N-5xt76 rivalry…" at bounding box center [874, 527] width 1339 height 44
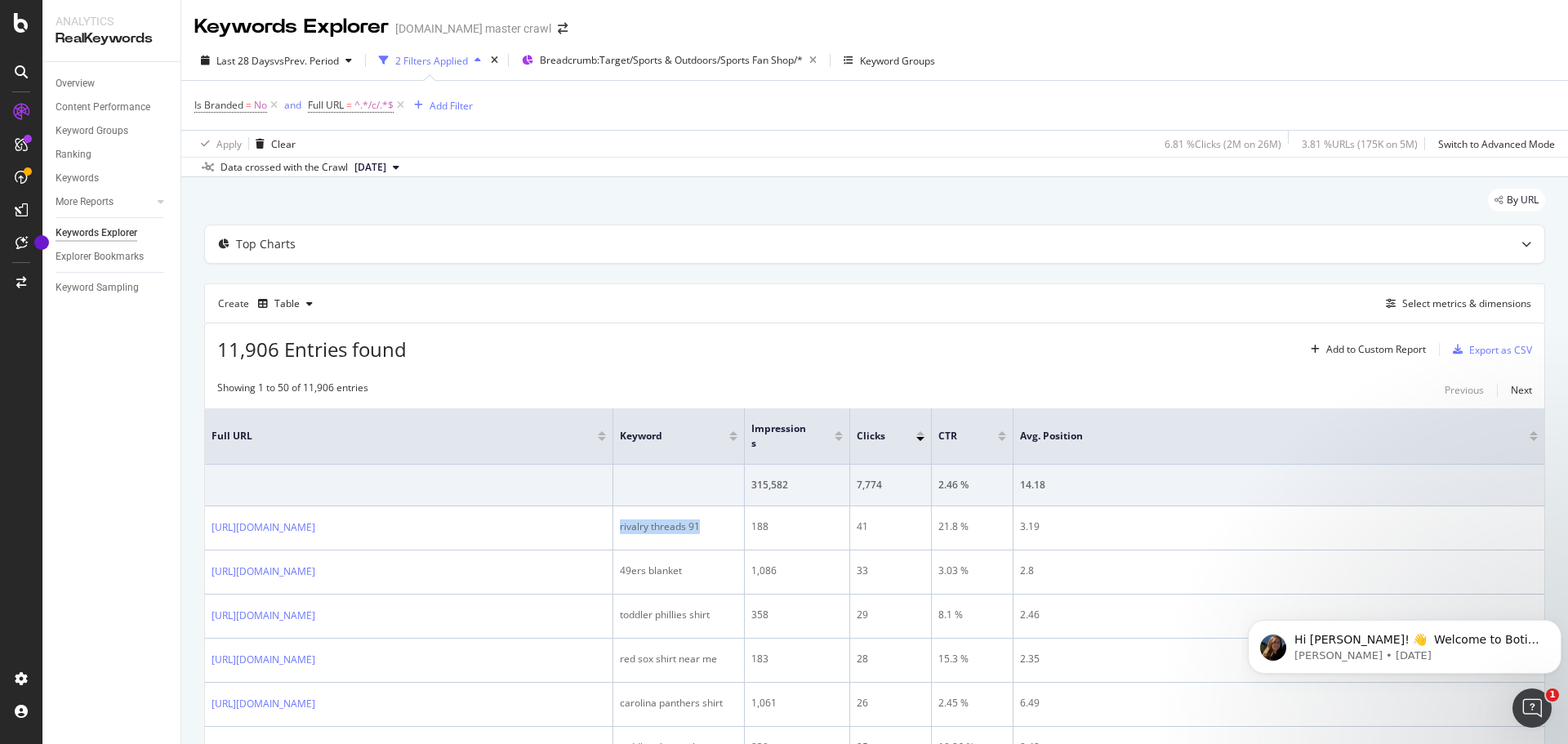
copy div "rivalry threads 91"
click at [447, 55] on div "2 Filters Applied" at bounding box center [431, 61] width 73 height 14
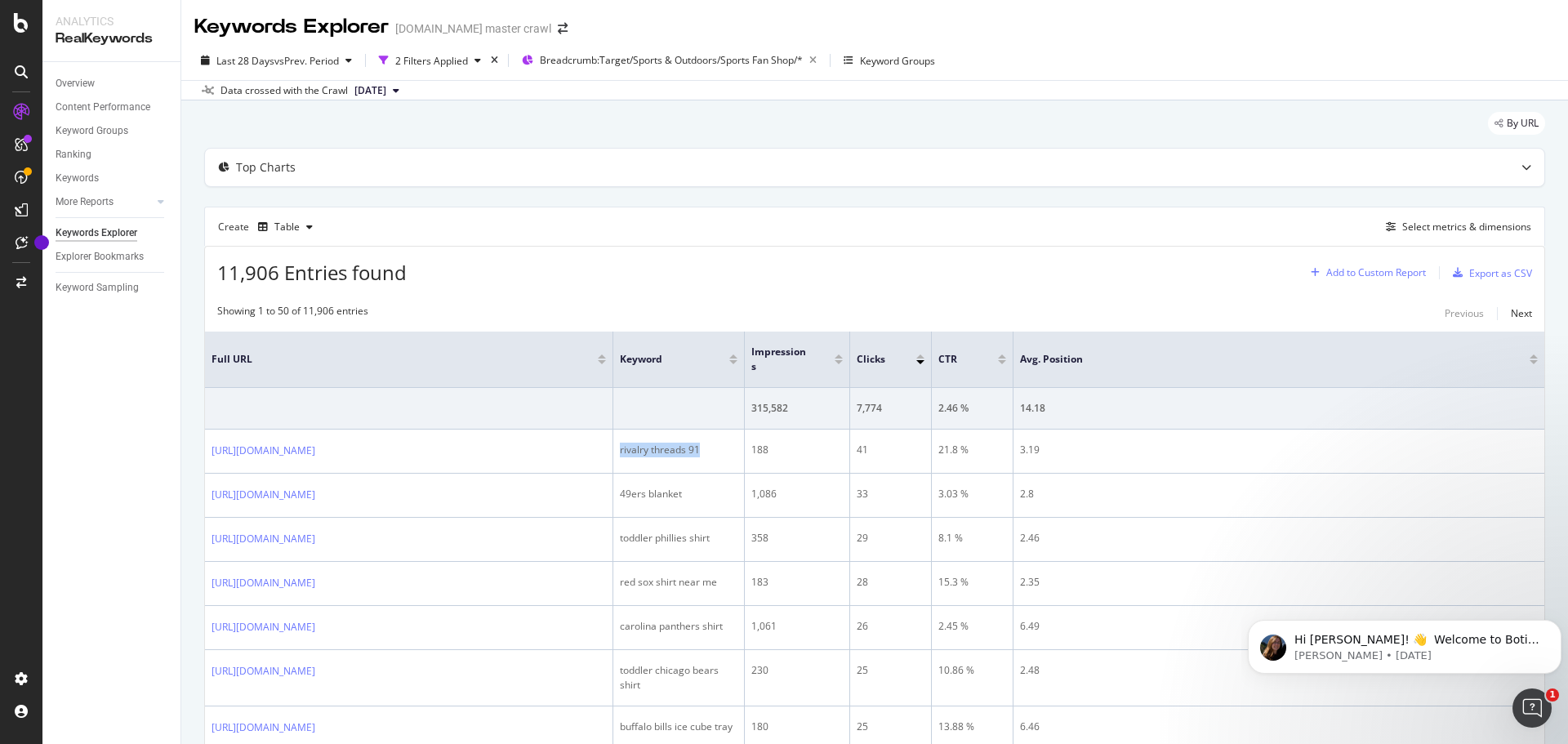
click at [1045, 280] on div "Add to Custom Report" at bounding box center [1365, 272] width 121 height 24
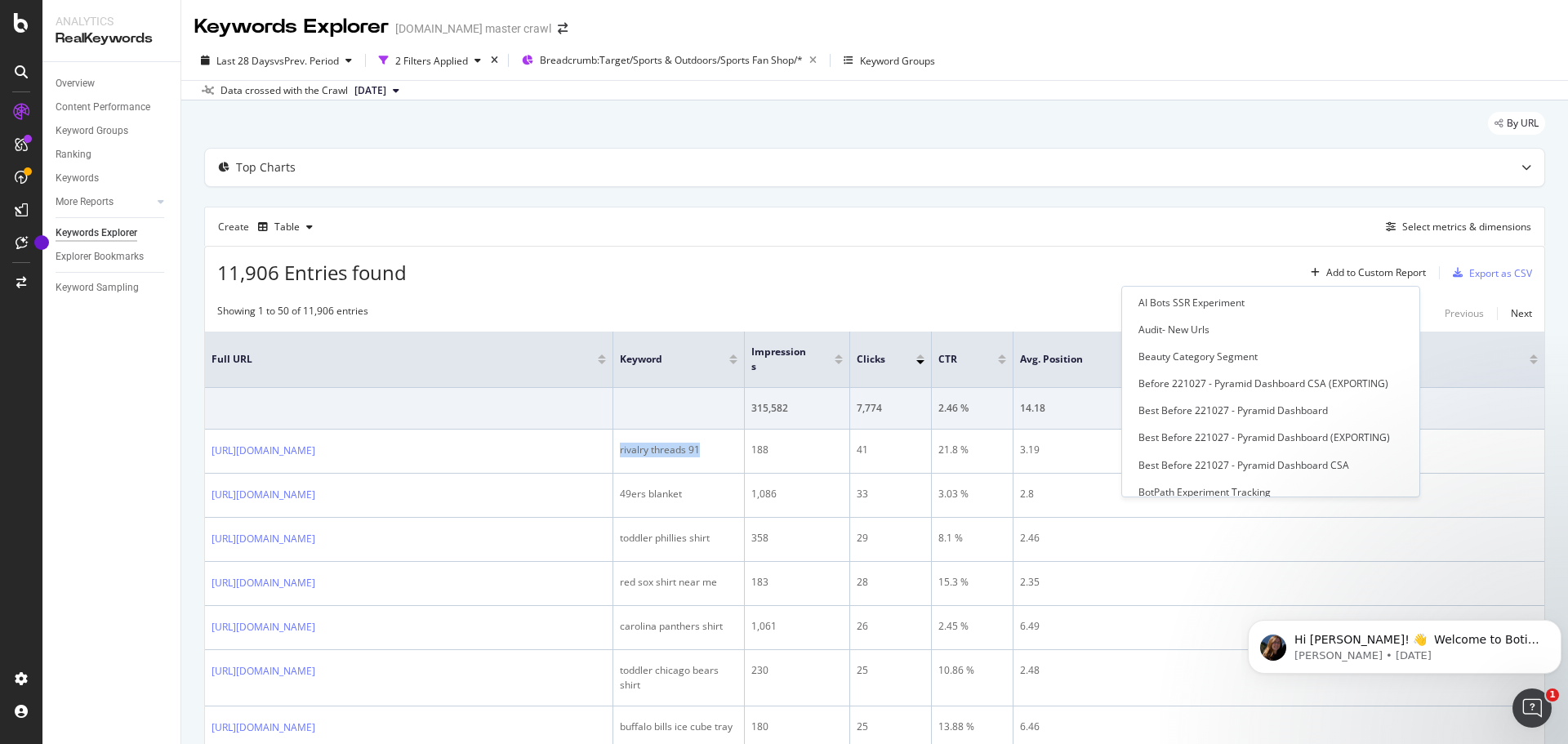
scroll to position [135, 0]
click at [989, 249] on div "11,906 Entries found Add to Custom Report Export as CSV" at bounding box center [874, 266] width 1339 height 40
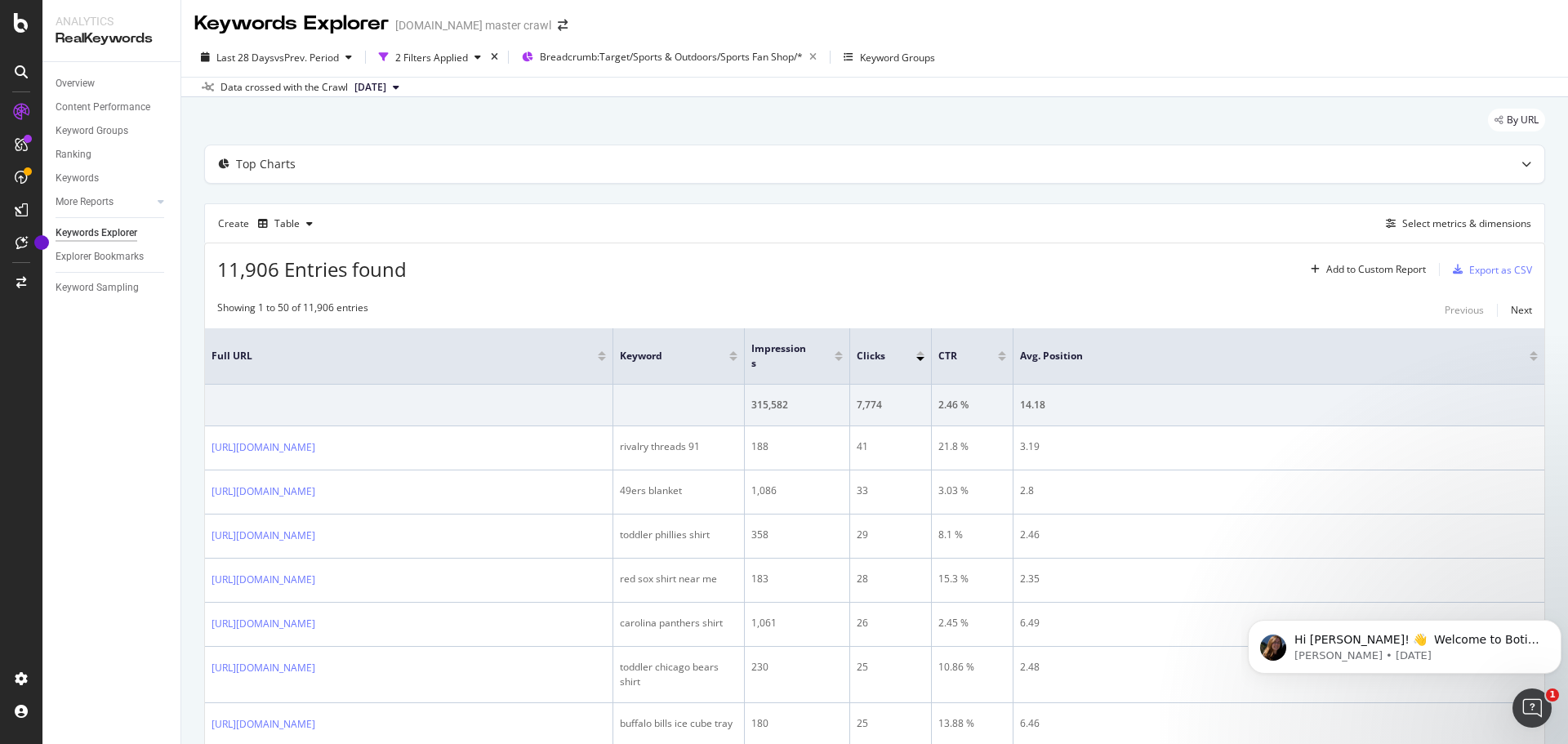
scroll to position [0, 0]
click at [477, 55] on div "button" at bounding box center [478, 60] width 20 height 10
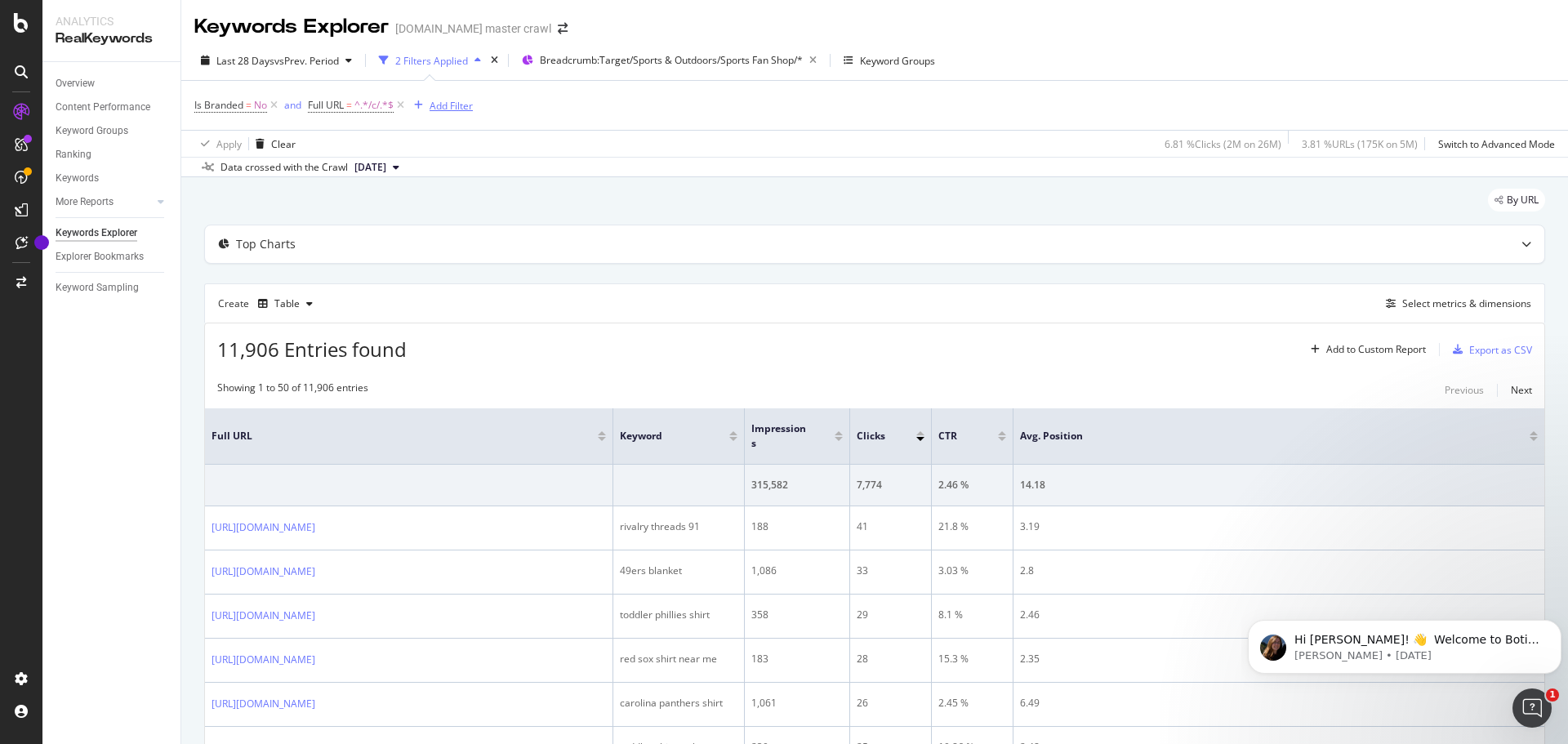
click at [456, 100] on div "Add Filter" at bounding box center [451, 106] width 44 height 14
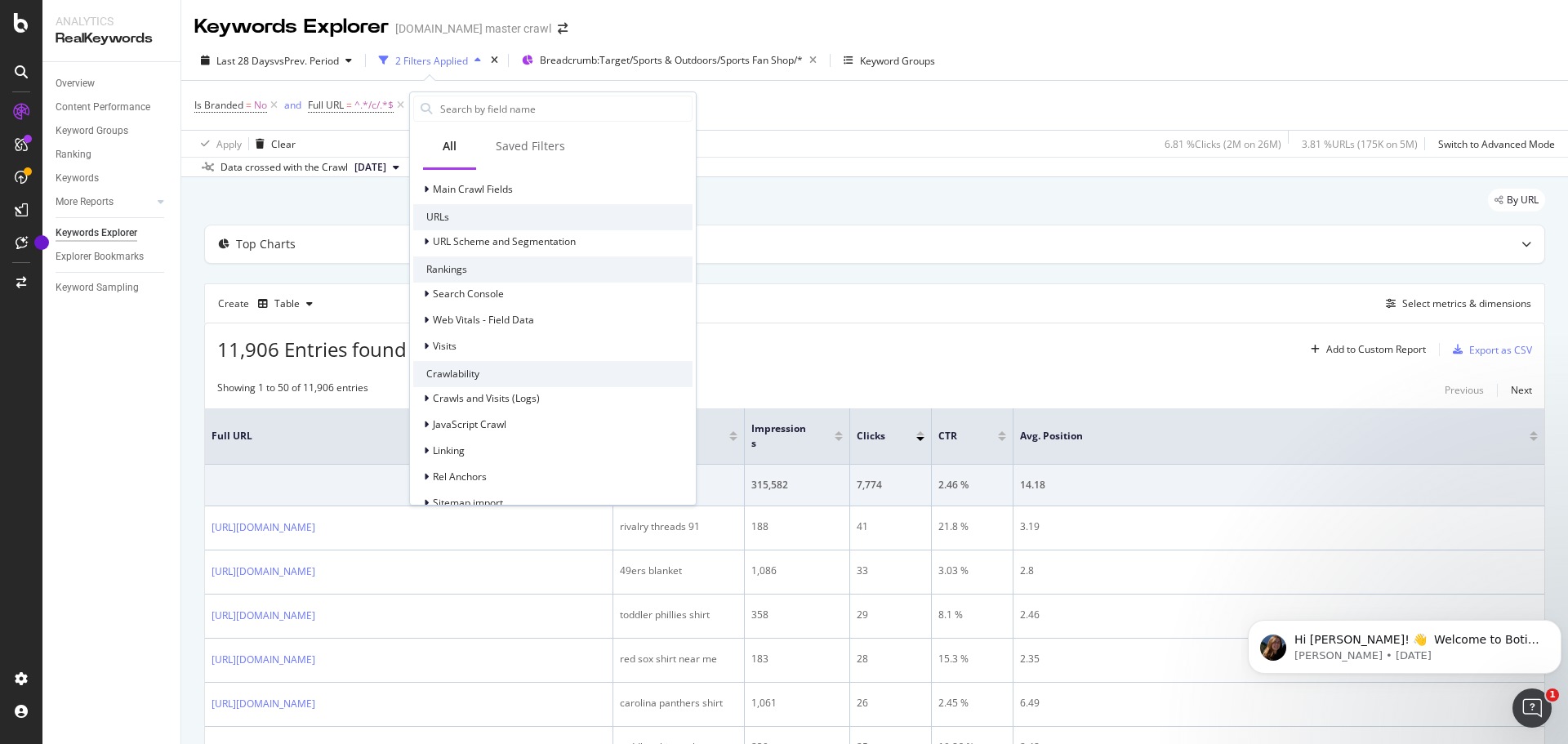
scroll to position [245, 0]
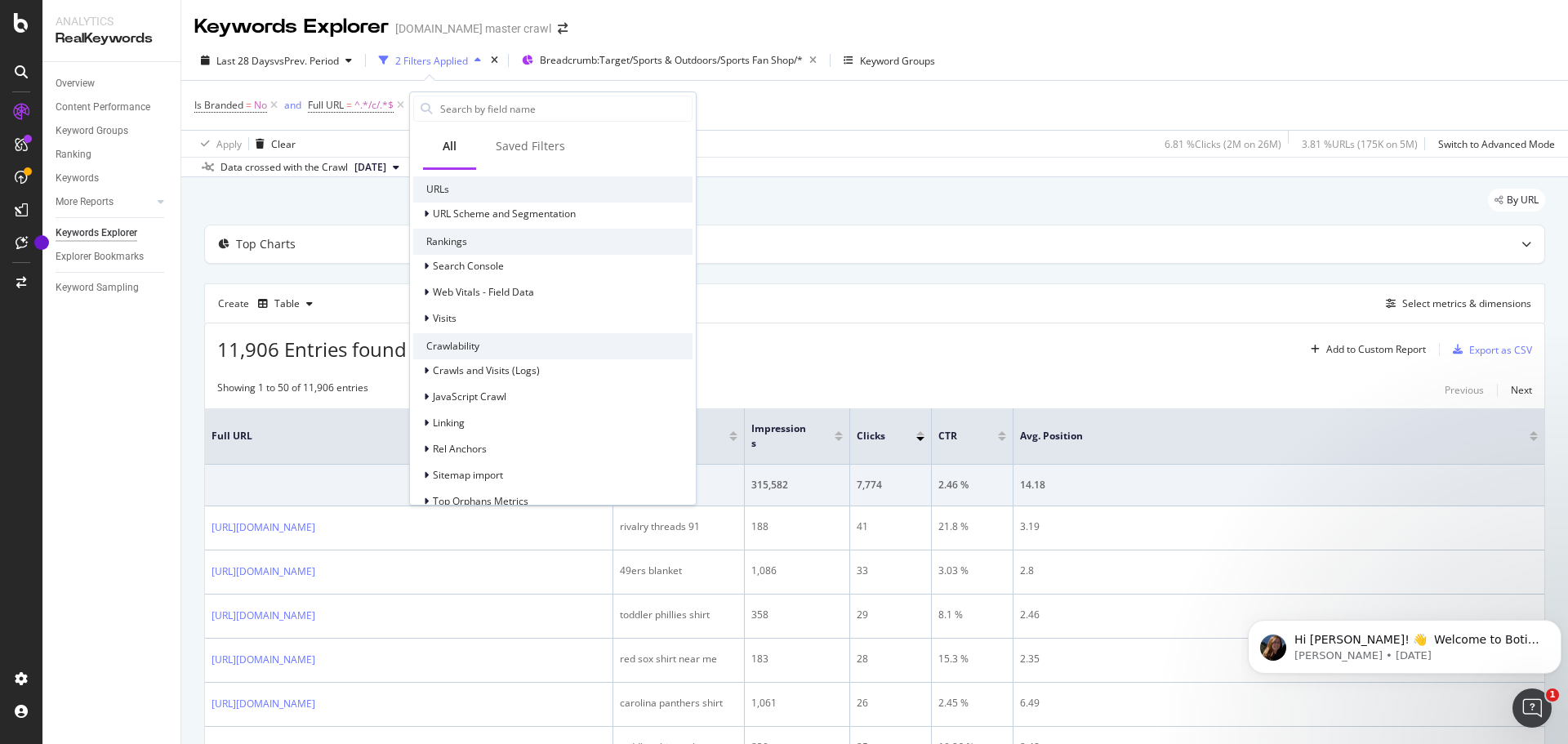
click at [456, 236] on div "Rankings" at bounding box center [553, 241] width 279 height 26
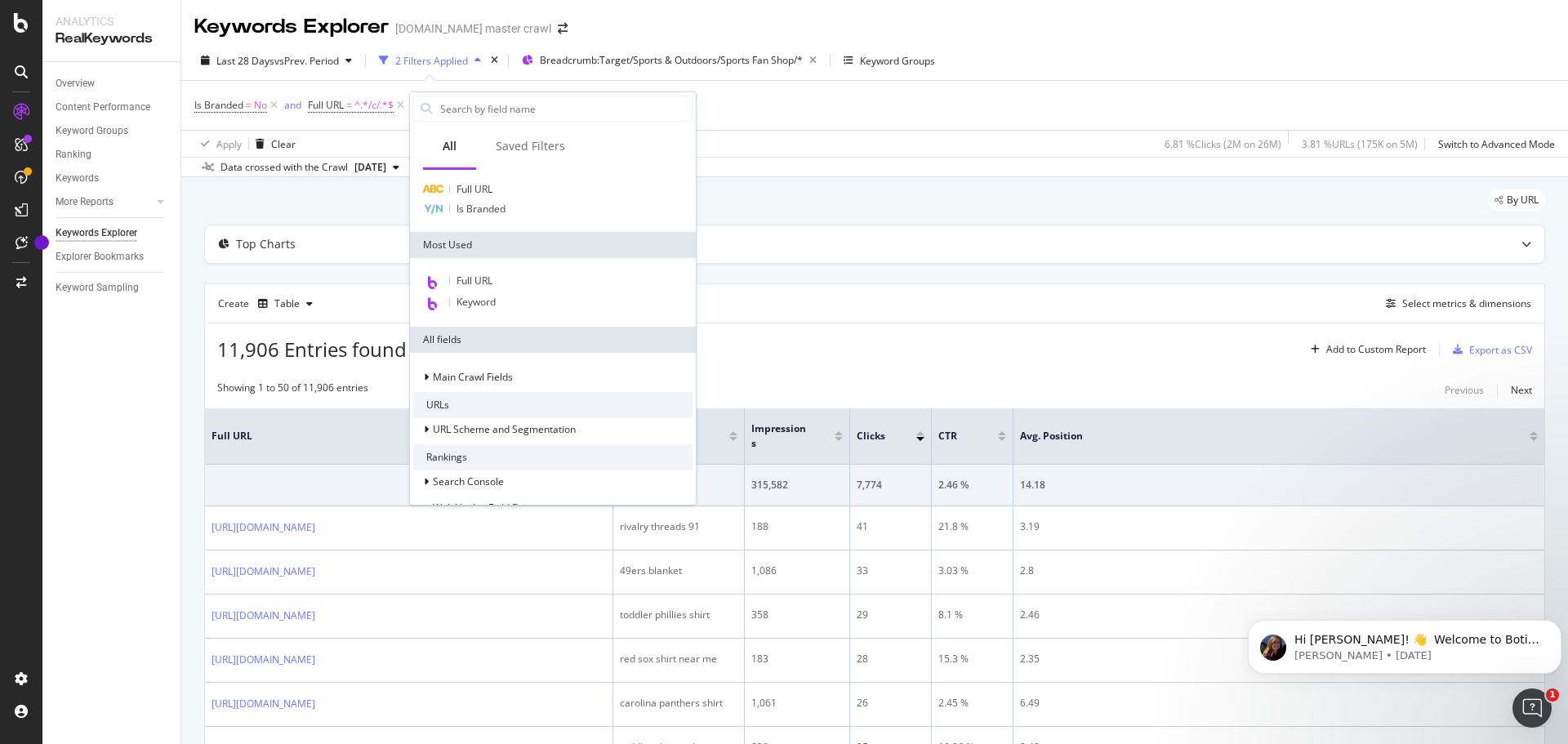
scroll to position [0, 0]
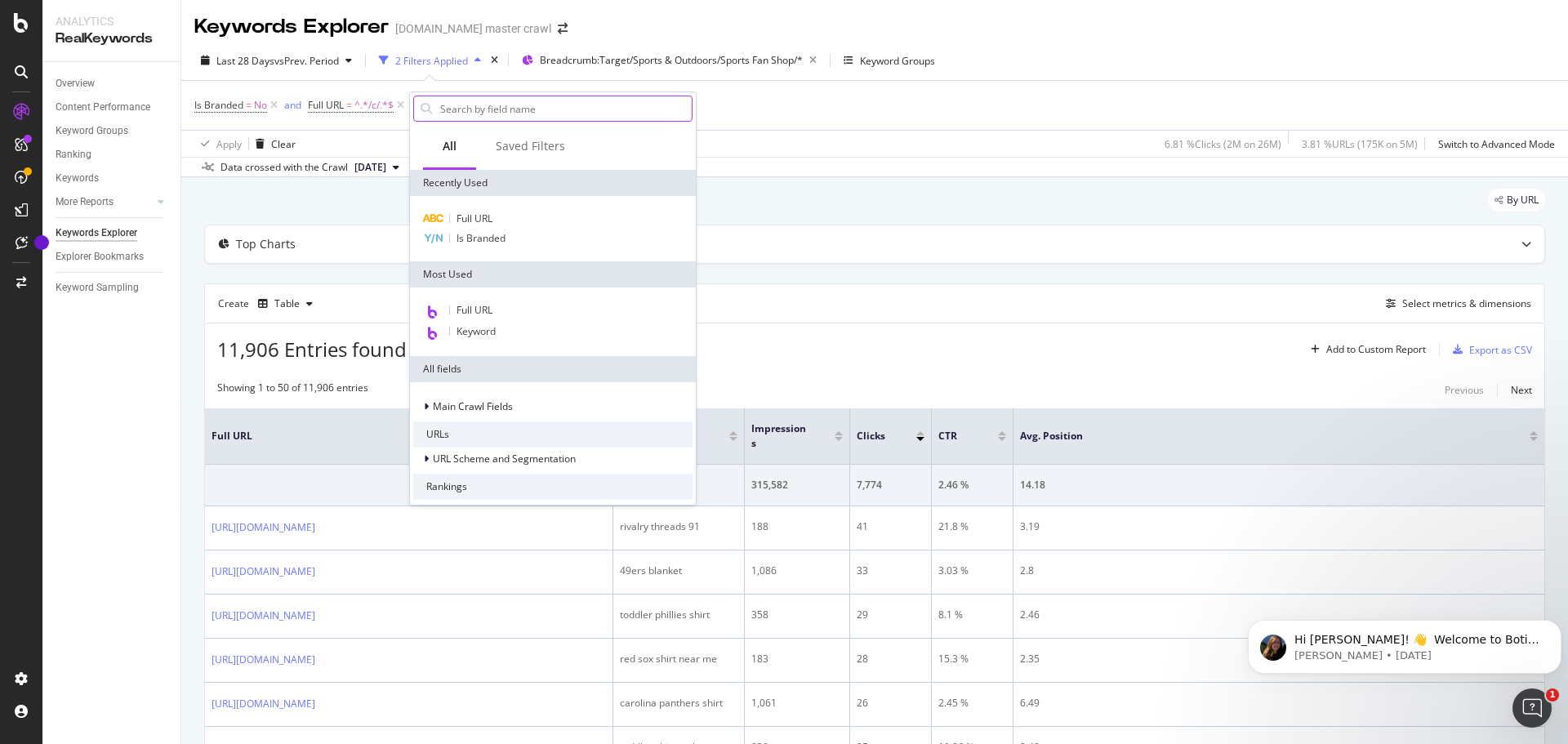
click at [525, 116] on input "text" at bounding box center [565, 108] width 253 height 24
type input "a"
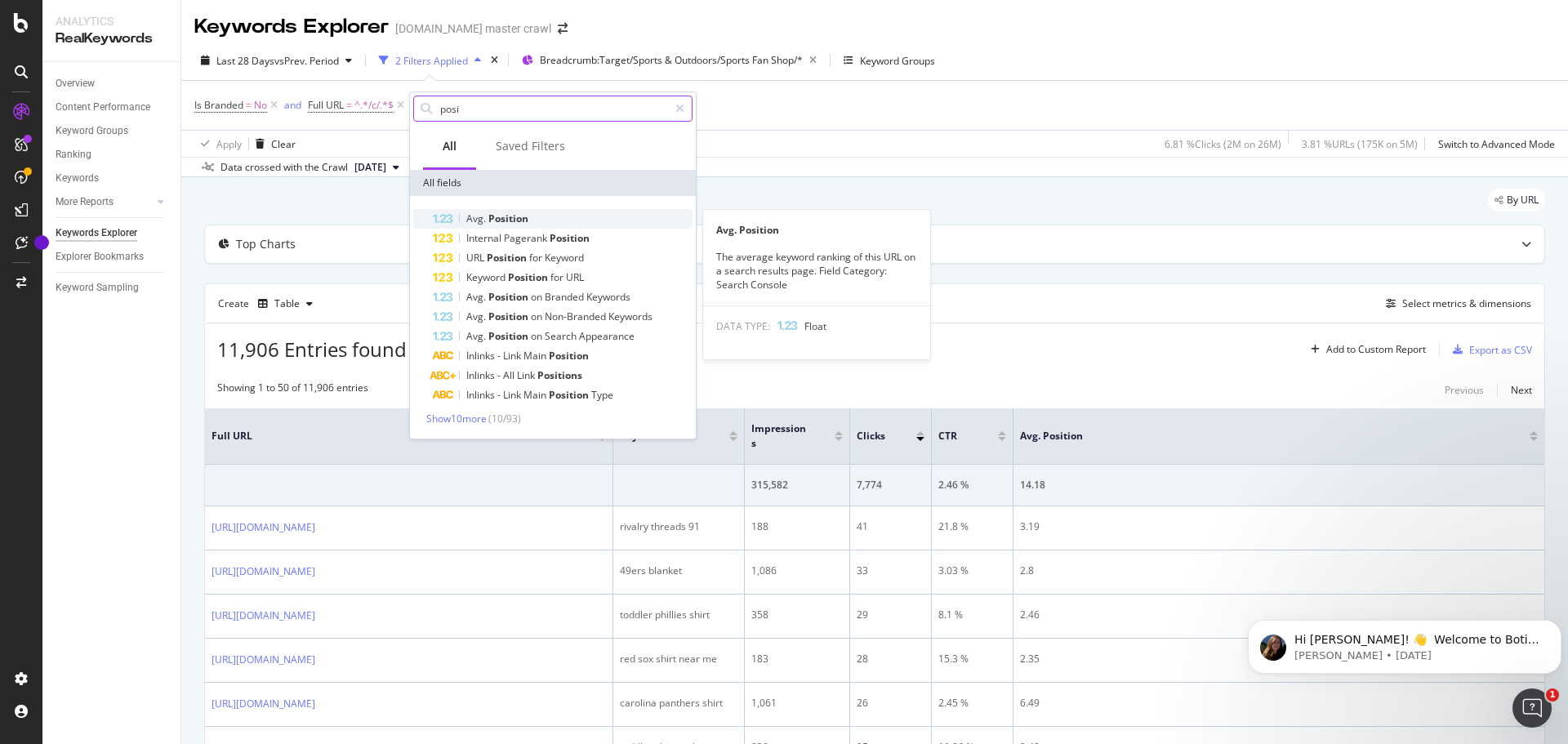
type input "posi"
click at [485, 219] on span "Avg." at bounding box center [477, 218] width 22 height 14
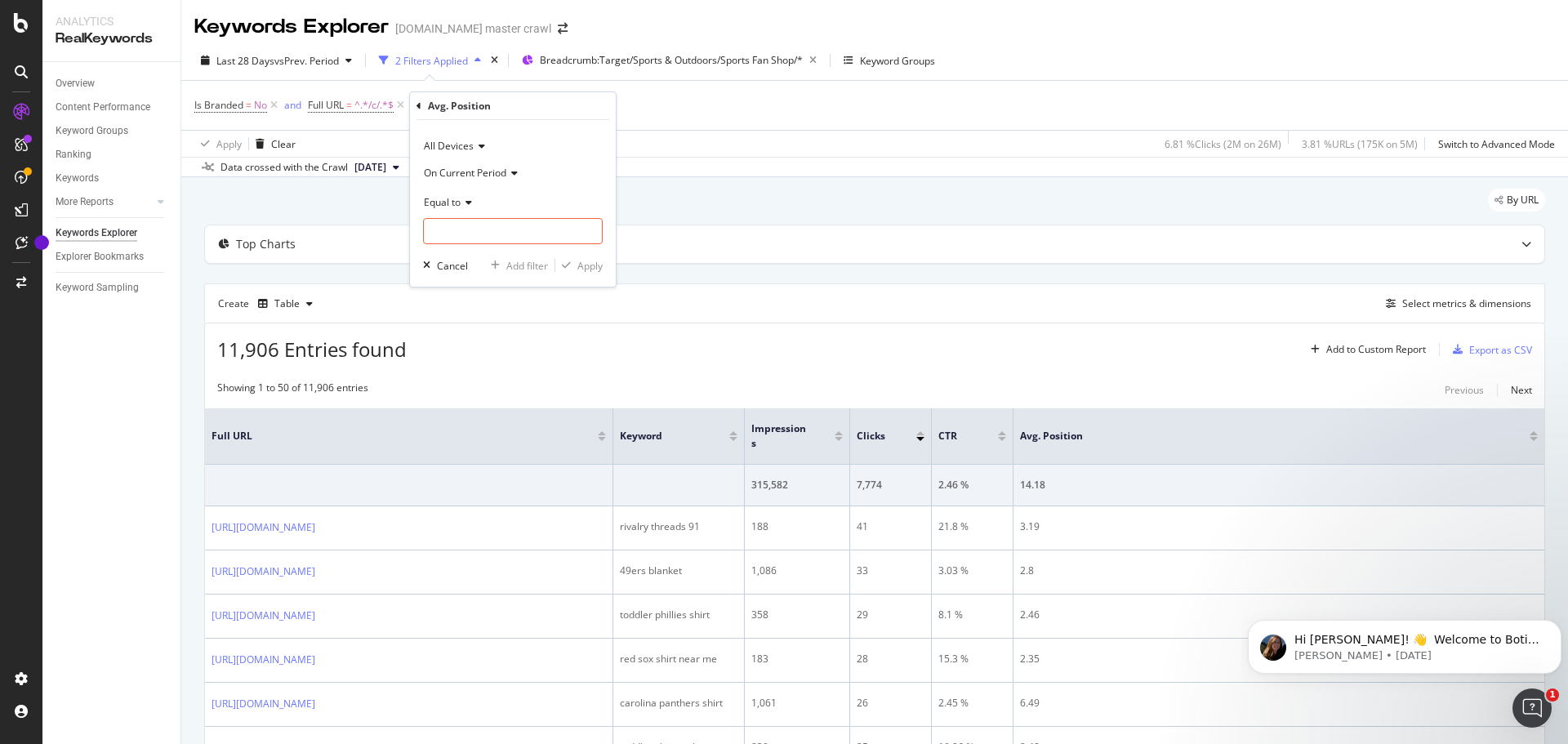
click at [472, 199] on div "Equal to" at bounding box center [513, 201] width 180 height 26
click at [483, 370] on div "Between" at bounding box center [514, 363] width 175 height 21
click at [470, 238] on input "0" at bounding box center [513, 231] width 180 height 26
click at [468, 233] on input "0" at bounding box center [513, 231] width 180 height 26
type input "4"
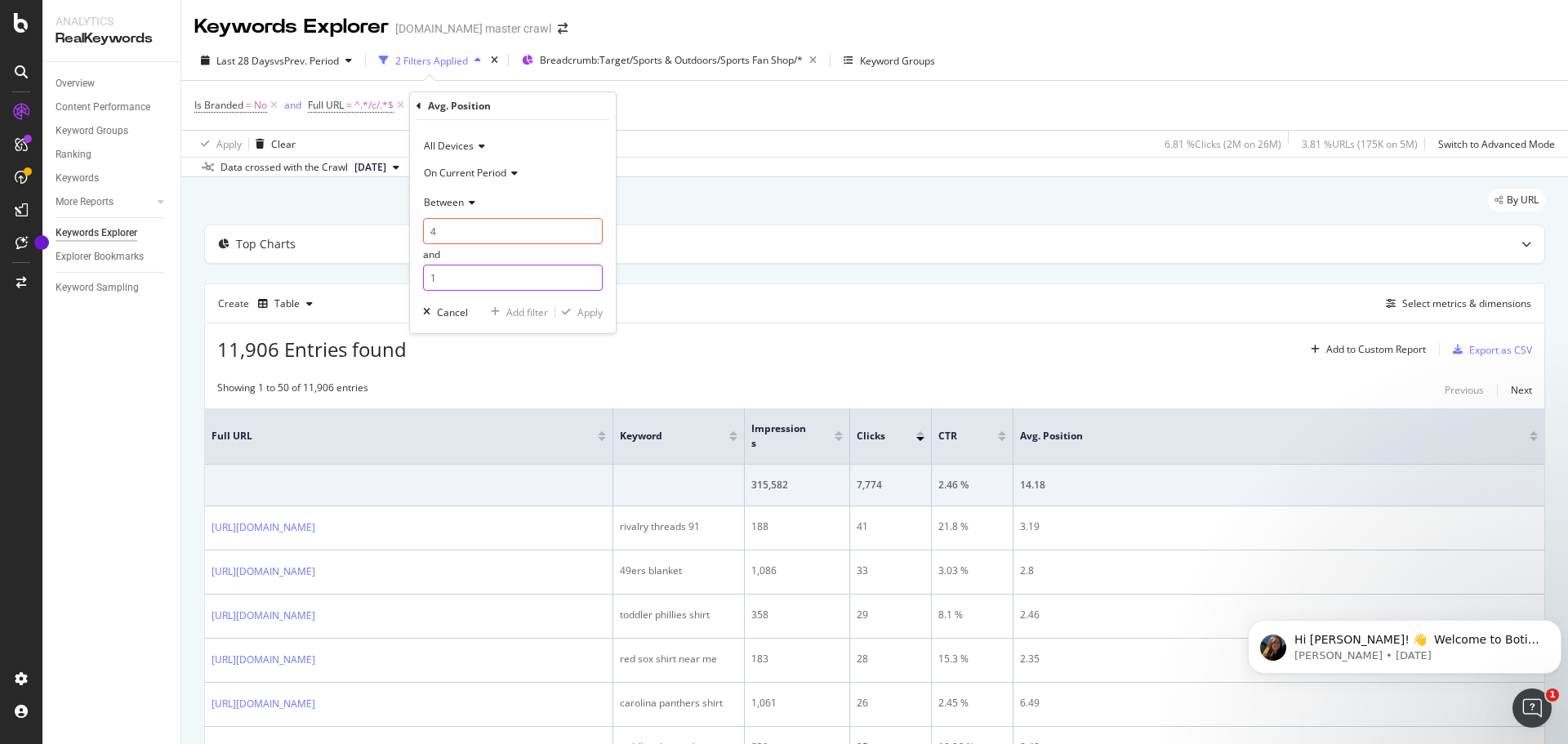
drag, startPoint x: 480, startPoint y: 270, endPoint x: 446, endPoint y: 277, distance: 34.7
click at [446, 277] on input "1" at bounding box center [513, 277] width 180 height 26
type input "15"
click at [585, 309] on div "Apply" at bounding box center [590, 313] width 25 height 14
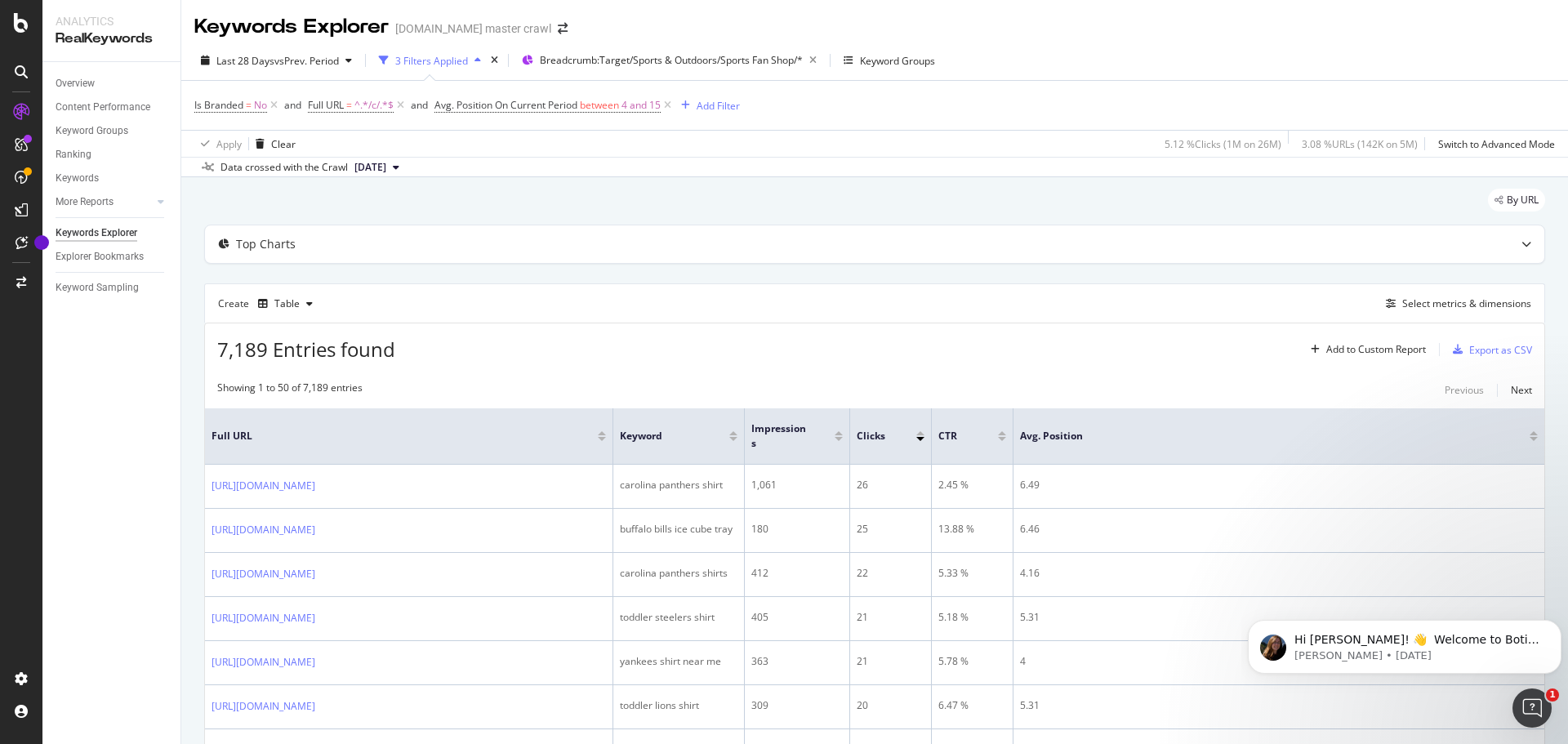
click at [841, 434] on div at bounding box center [838, 433] width 8 height 4
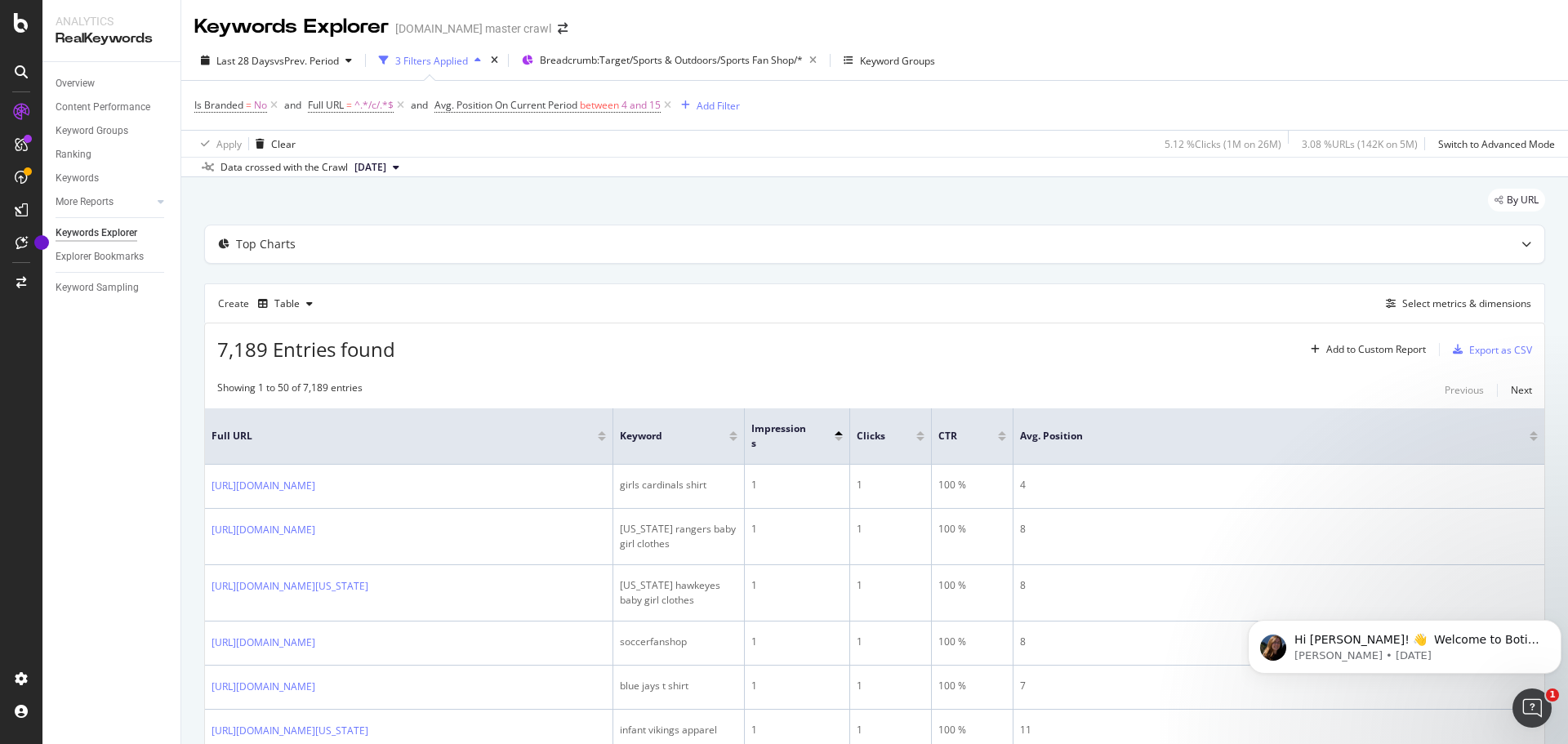
click at [841, 437] on div at bounding box center [838, 438] width 8 height 4
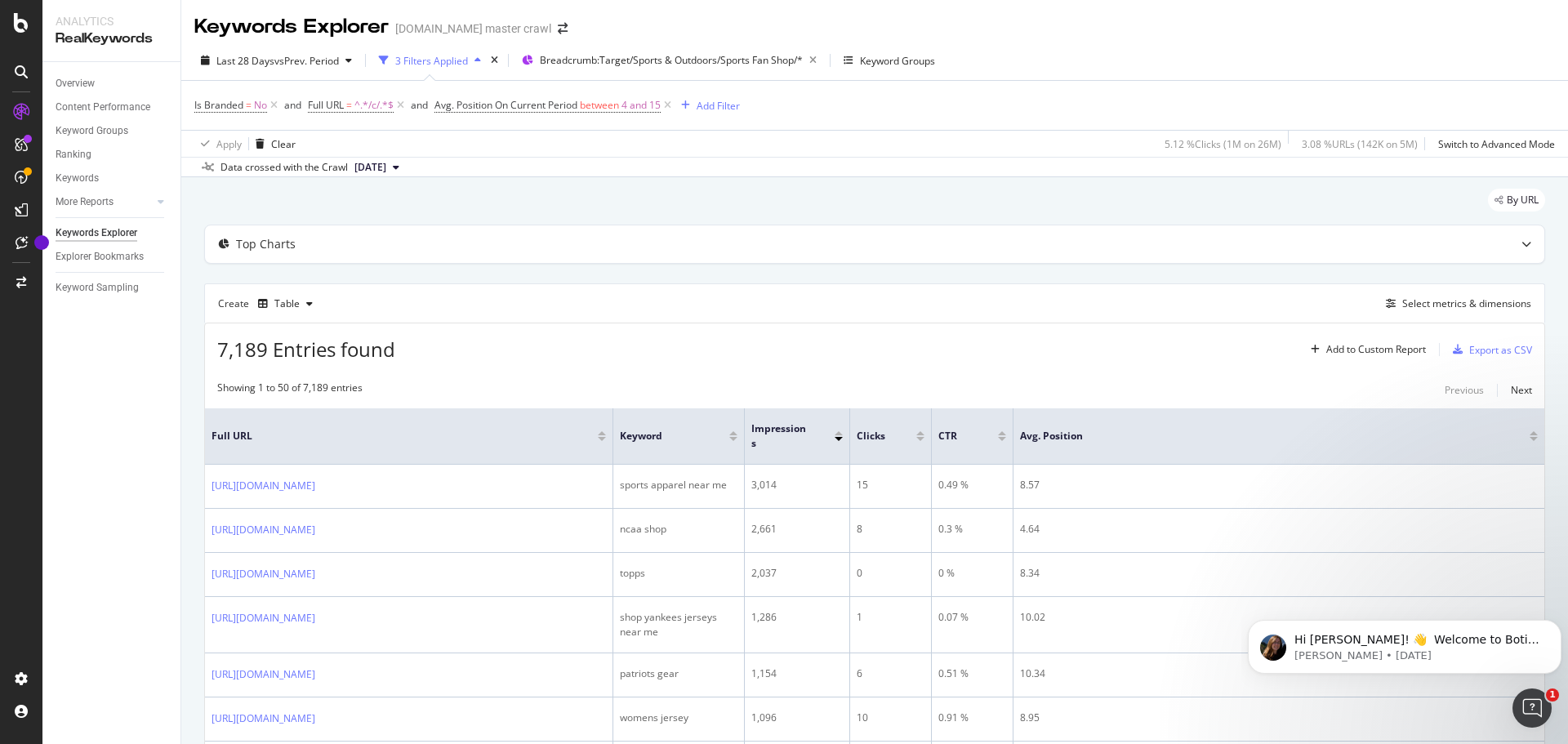
click at [406, 158] on button "[DATE]" at bounding box center [376, 168] width 58 height 20
click at [736, 102] on div "Add Filter" at bounding box center [718, 106] width 44 height 14
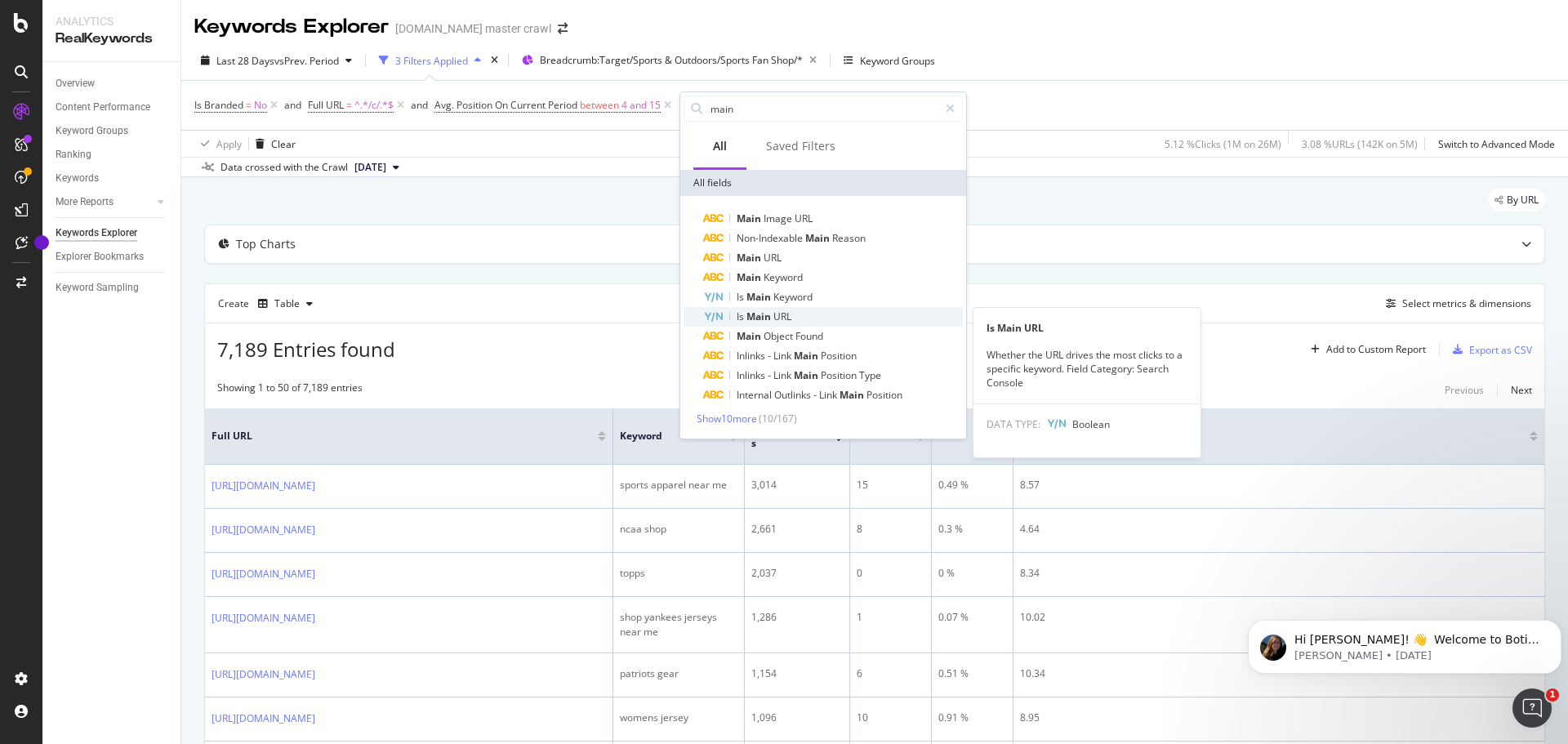
type input "main"
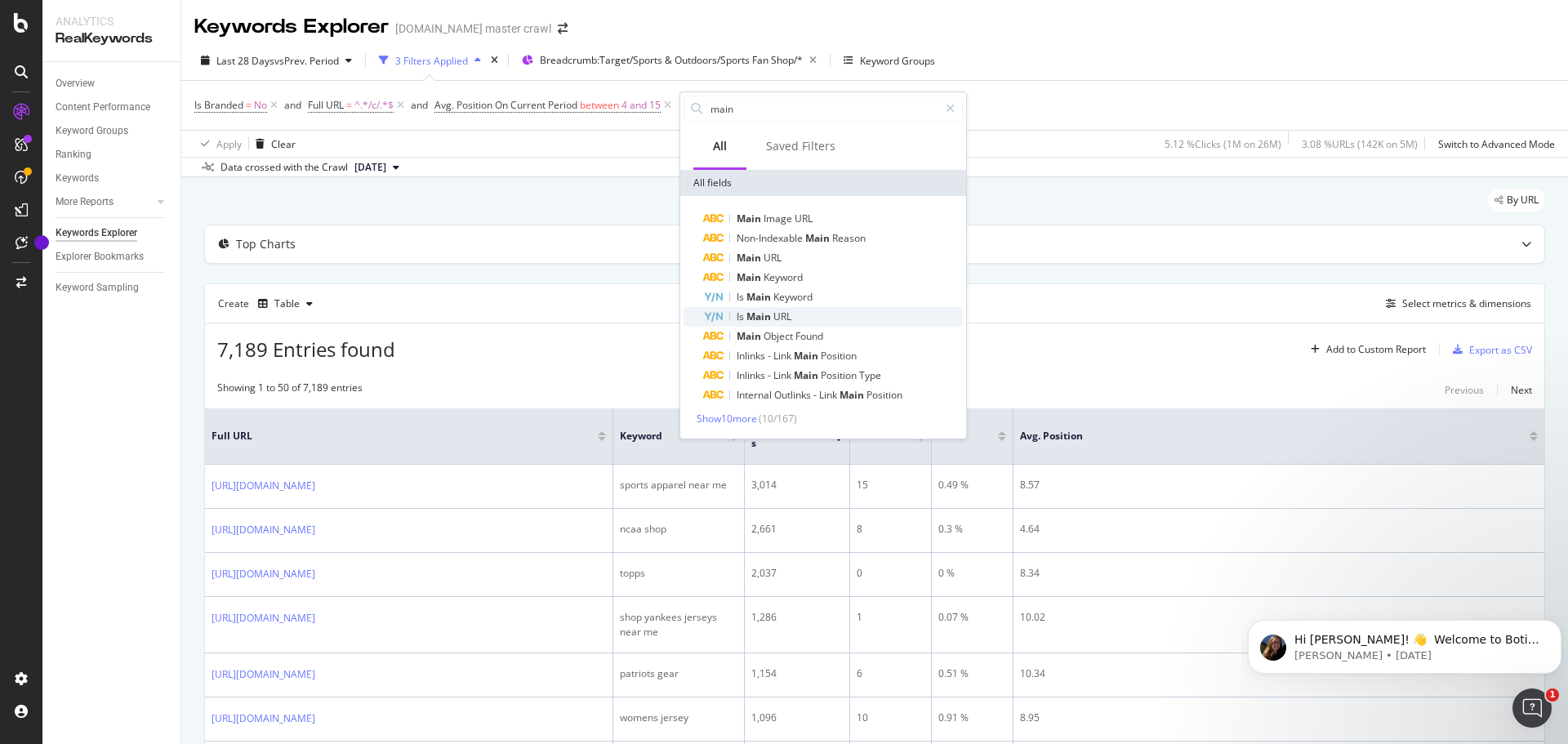
click at [801, 310] on div "Is Main URL" at bounding box center [833, 316] width 259 height 20
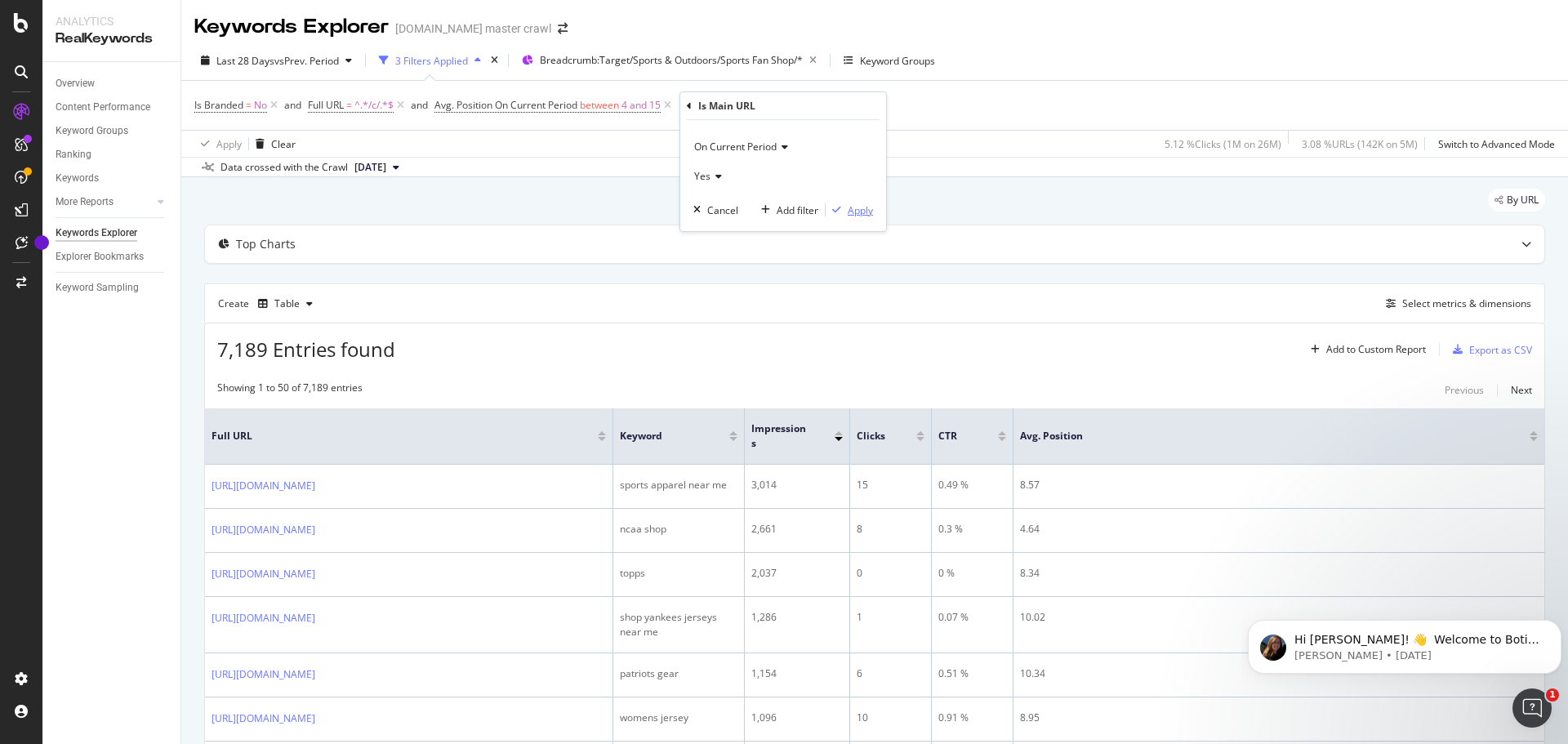
click at [839, 207] on icon "button" at bounding box center [836, 209] width 9 height 10
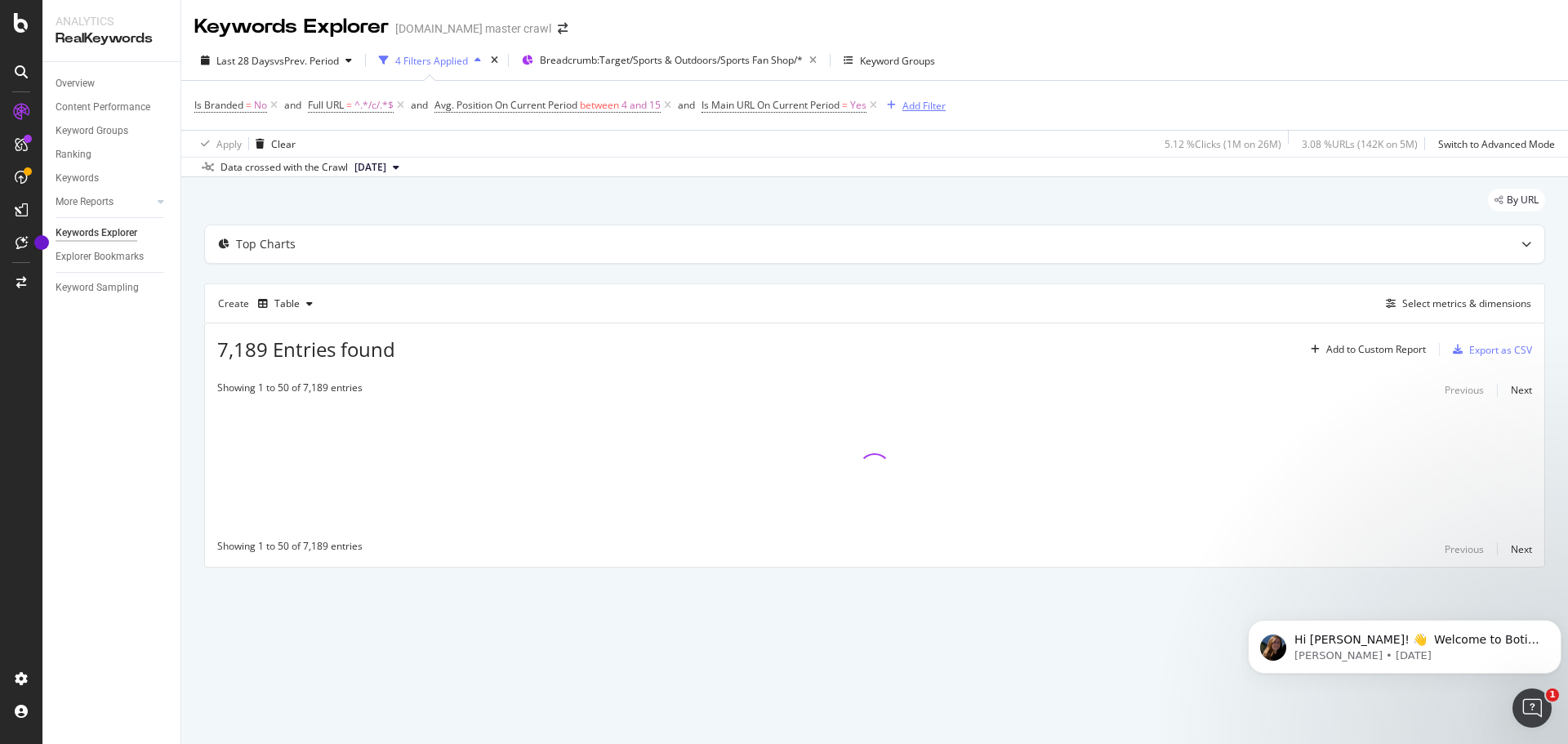
click at [935, 102] on div "Add Filter" at bounding box center [924, 106] width 44 height 14
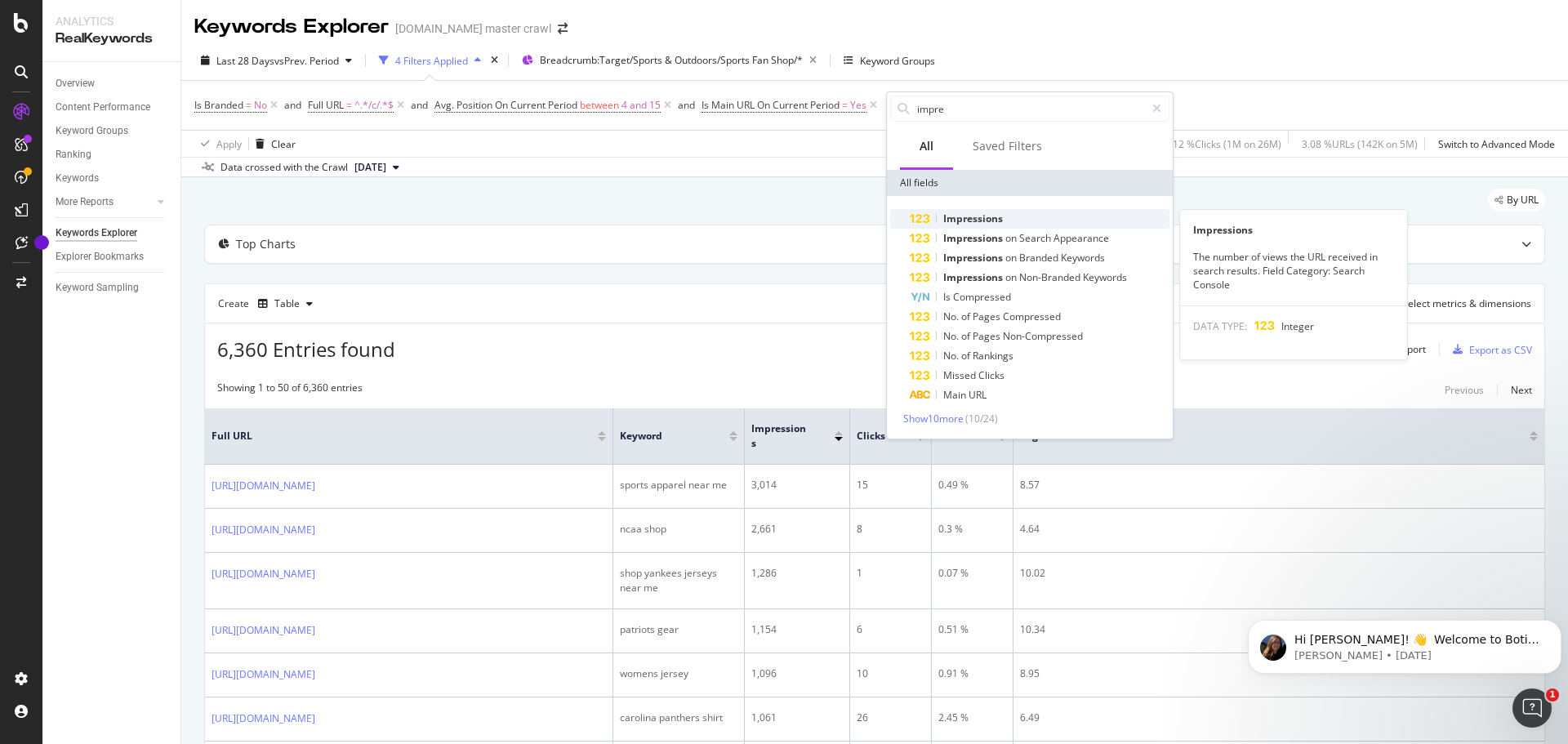
type input "impre"
click at [988, 221] on span "Impressions" at bounding box center [973, 218] width 60 height 14
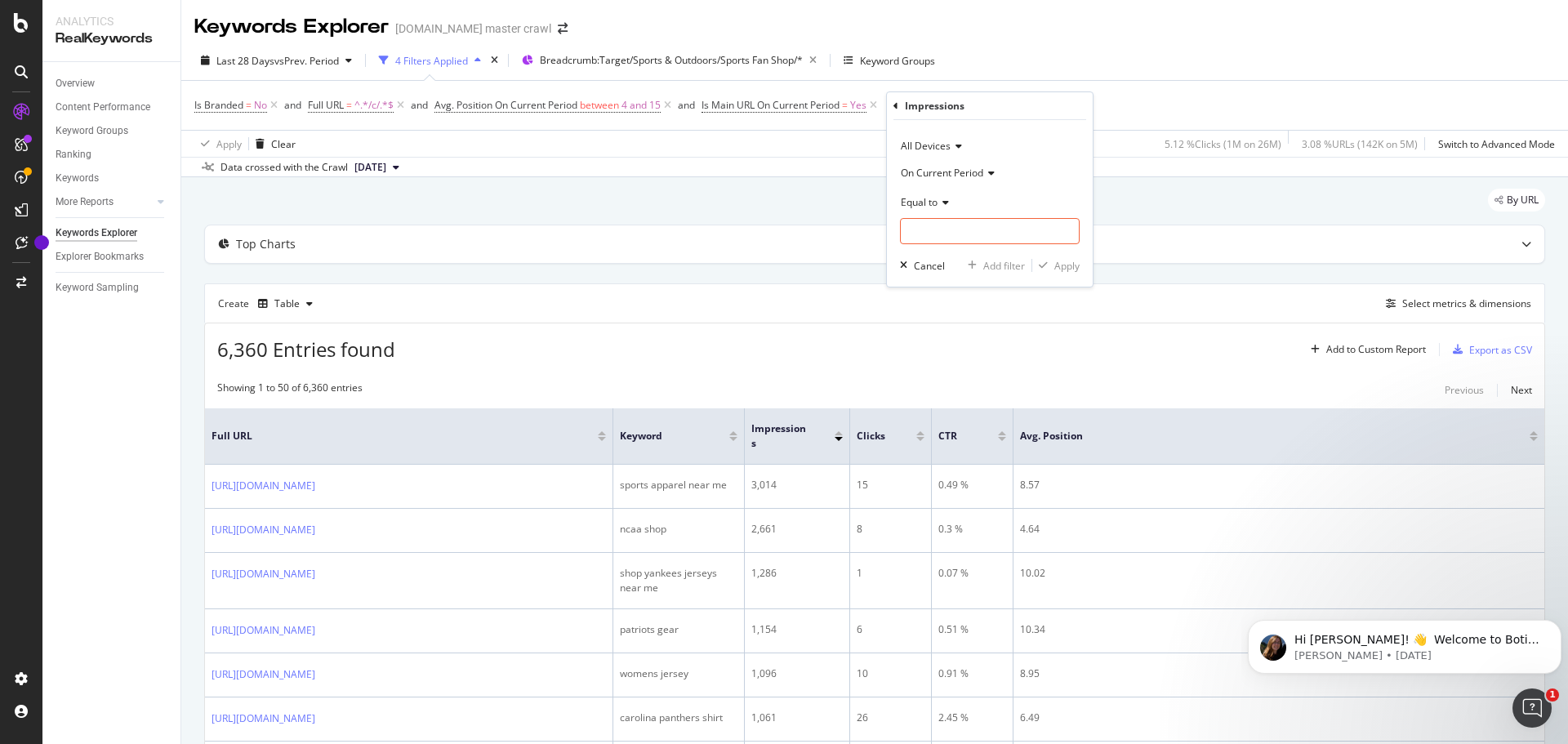
click at [940, 199] on icon at bounding box center [943, 202] width 12 height 10
click at [978, 316] on div "Greater than" at bounding box center [991, 320] width 175 height 21
click at [952, 234] on input "number" at bounding box center [990, 231] width 180 height 26
type input "1000"
click at [1045, 271] on div "All Devices On Current Period Greater than 1000 Cancel Add filter Apply" at bounding box center [989, 203] width 206 height 167
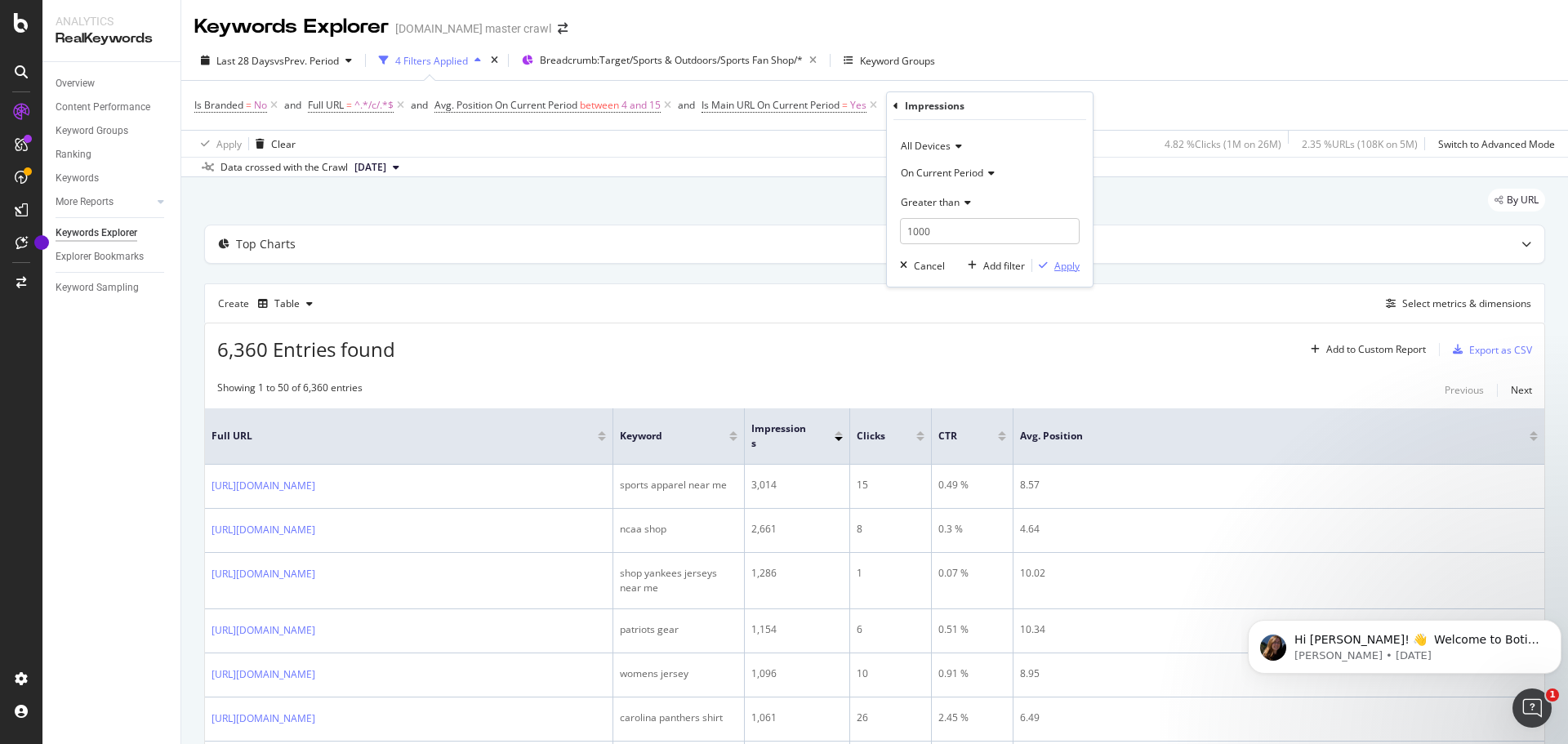
click at [1045, 264] on div "Apply" at bounding box center [1067, 266] width 25 height 14
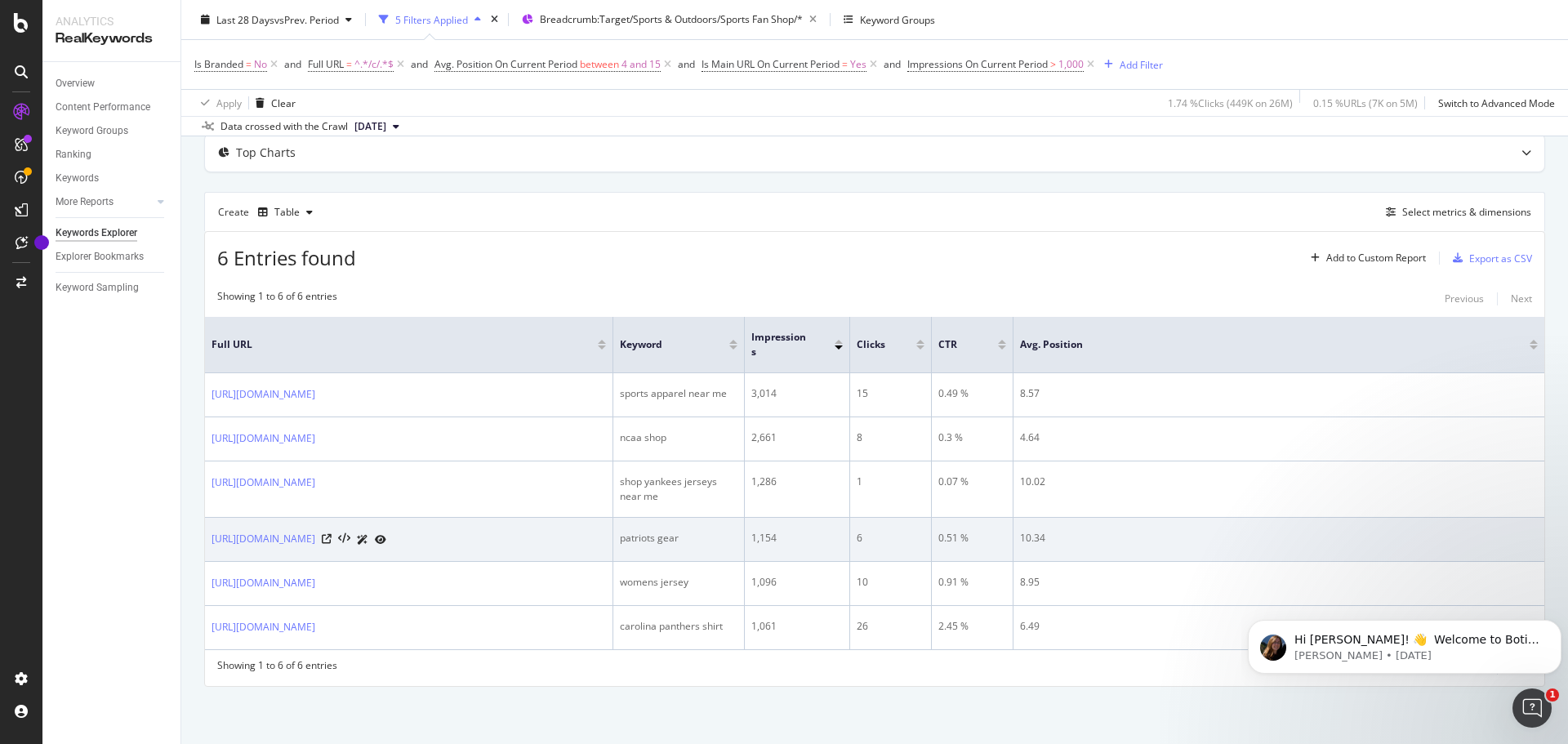
scroll to position [141, 0]
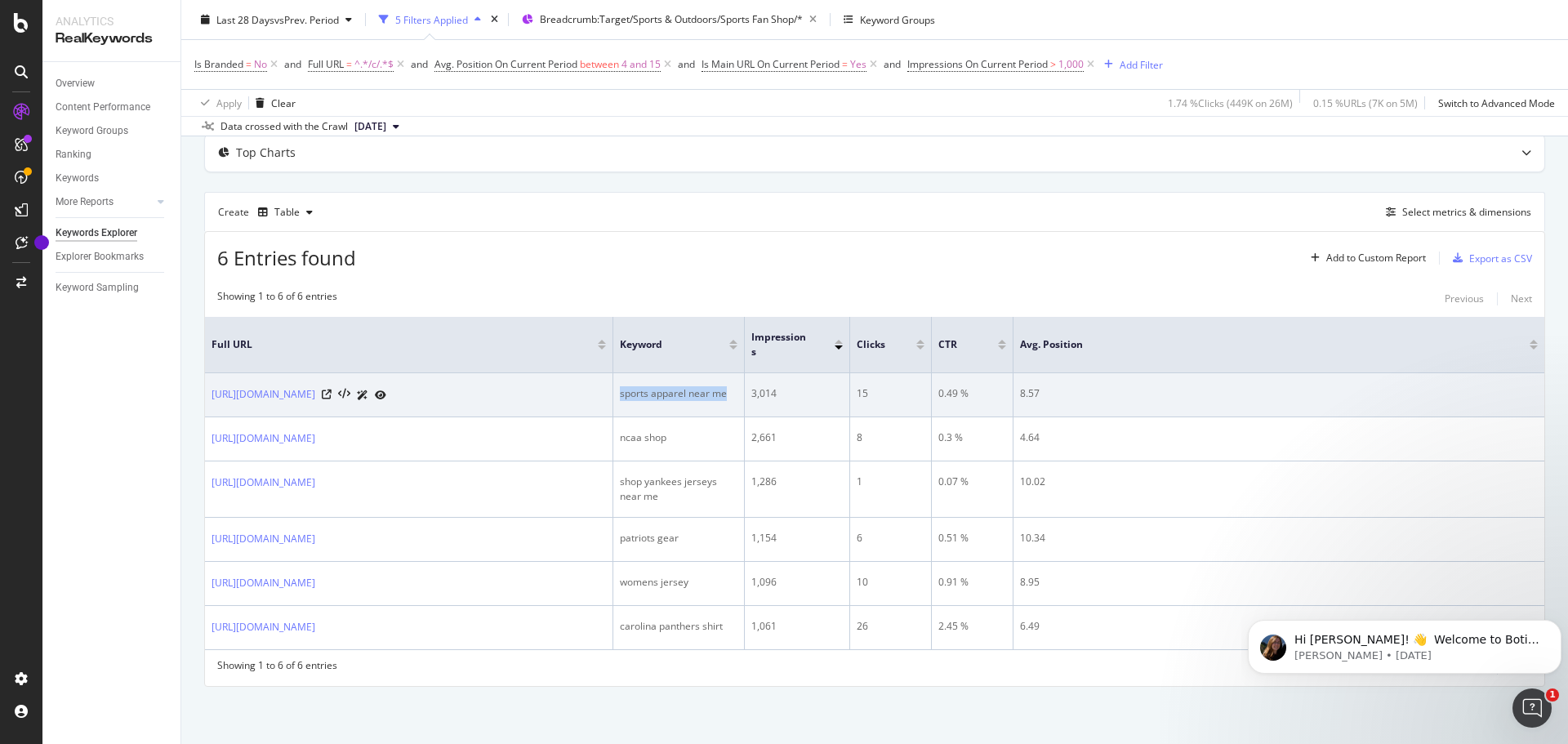
drag, startPoint x: 727, startPoint y: 346, endPoint x: 619, endPoint y: 341, distance: 108.1
click at [619, 373] on td "sports apparel near me" at bounding box center [678, 395] width 131 height 44
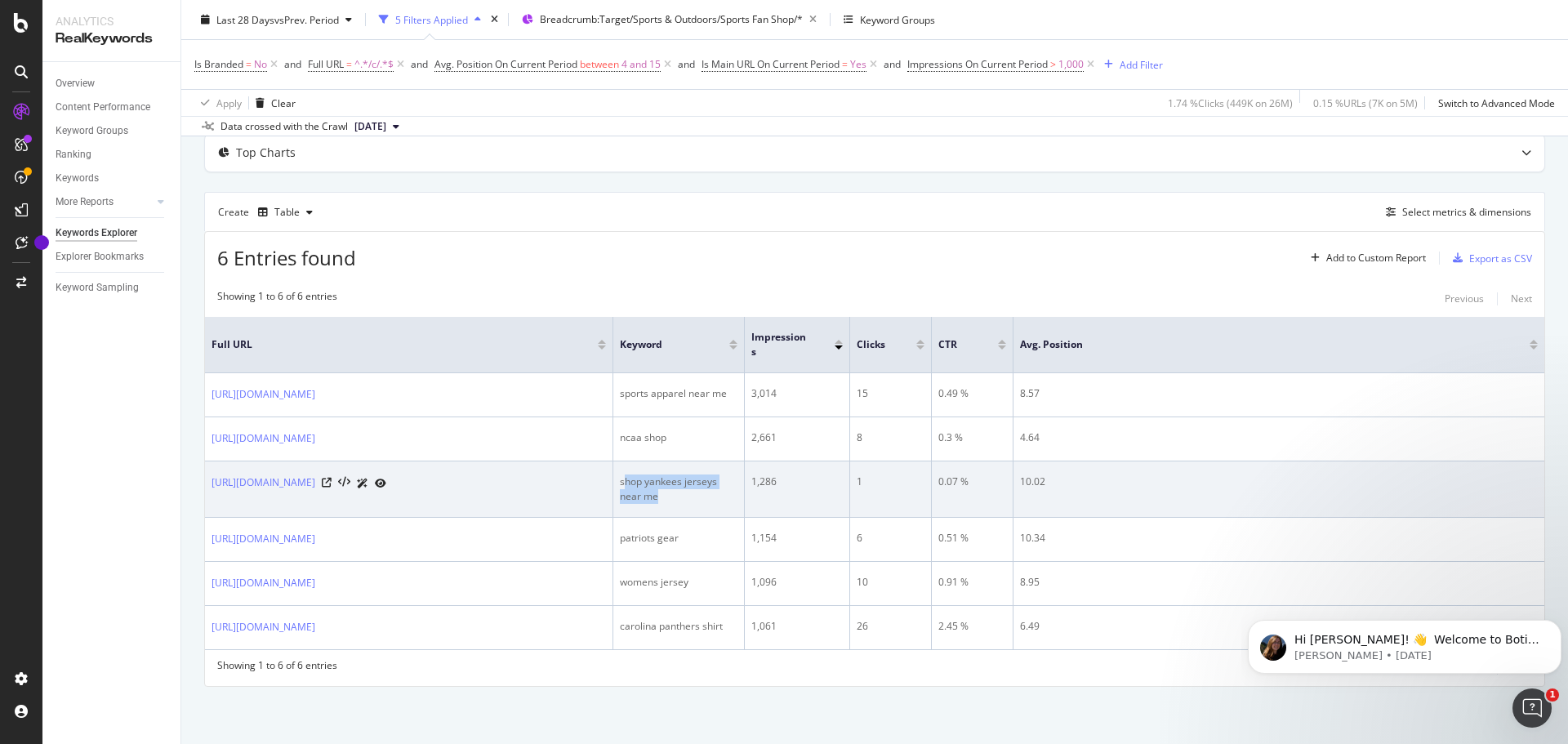
drag, startPoint x: 667, startPoint y: 457, endPoint x: 622, endPoint y: 435, distance: 50.1
click at [622, 449] on td "shop yankees jerseys near me" at bounding box center [678, 489] width 131 height 56
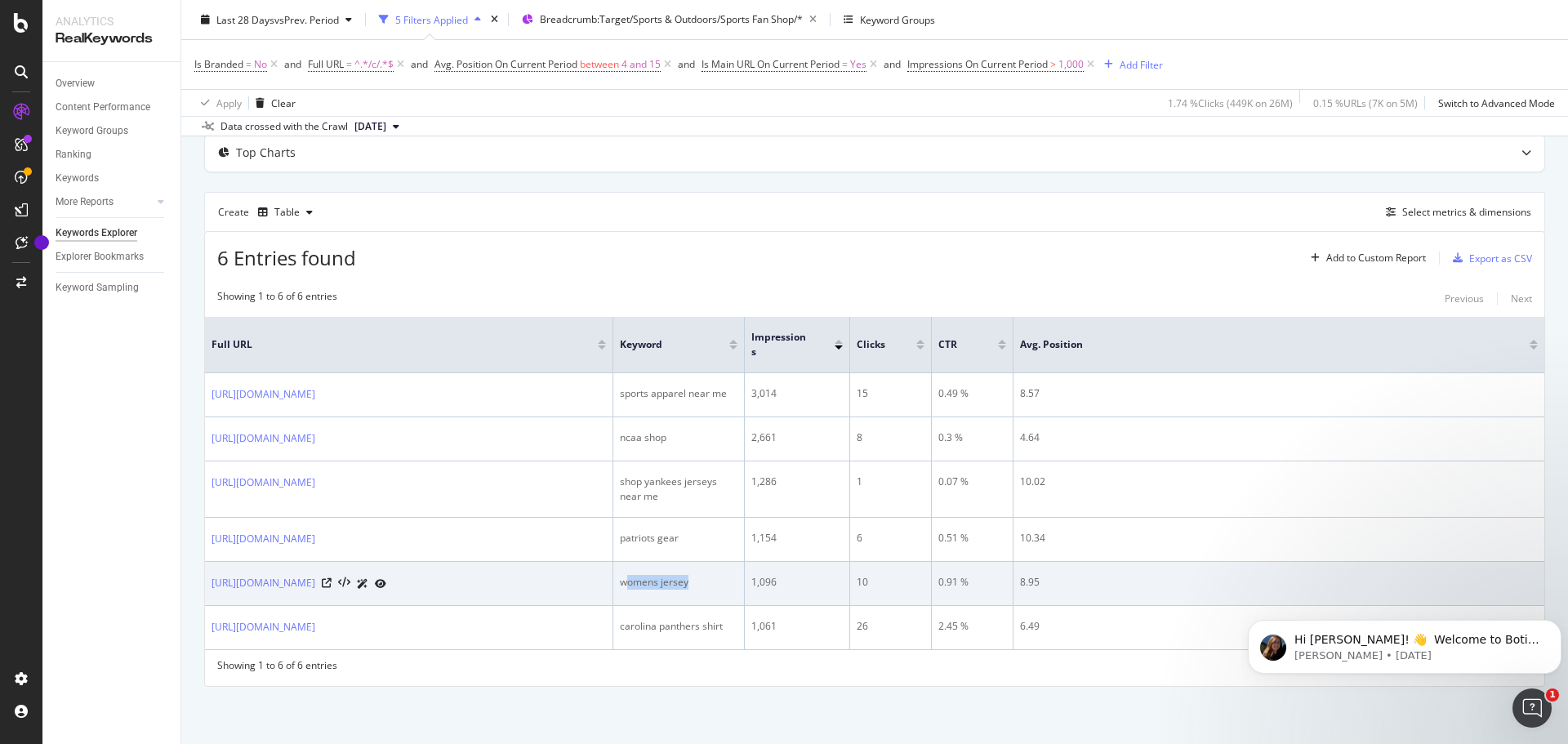
drag, startPoint x: 686, startPoint y: 552, endPoint x: 624, endPoint y: 557, distance: 62.2
click at [624, 449] on div "womens jersey" at bounding box center [678, 582] width 118 height 14
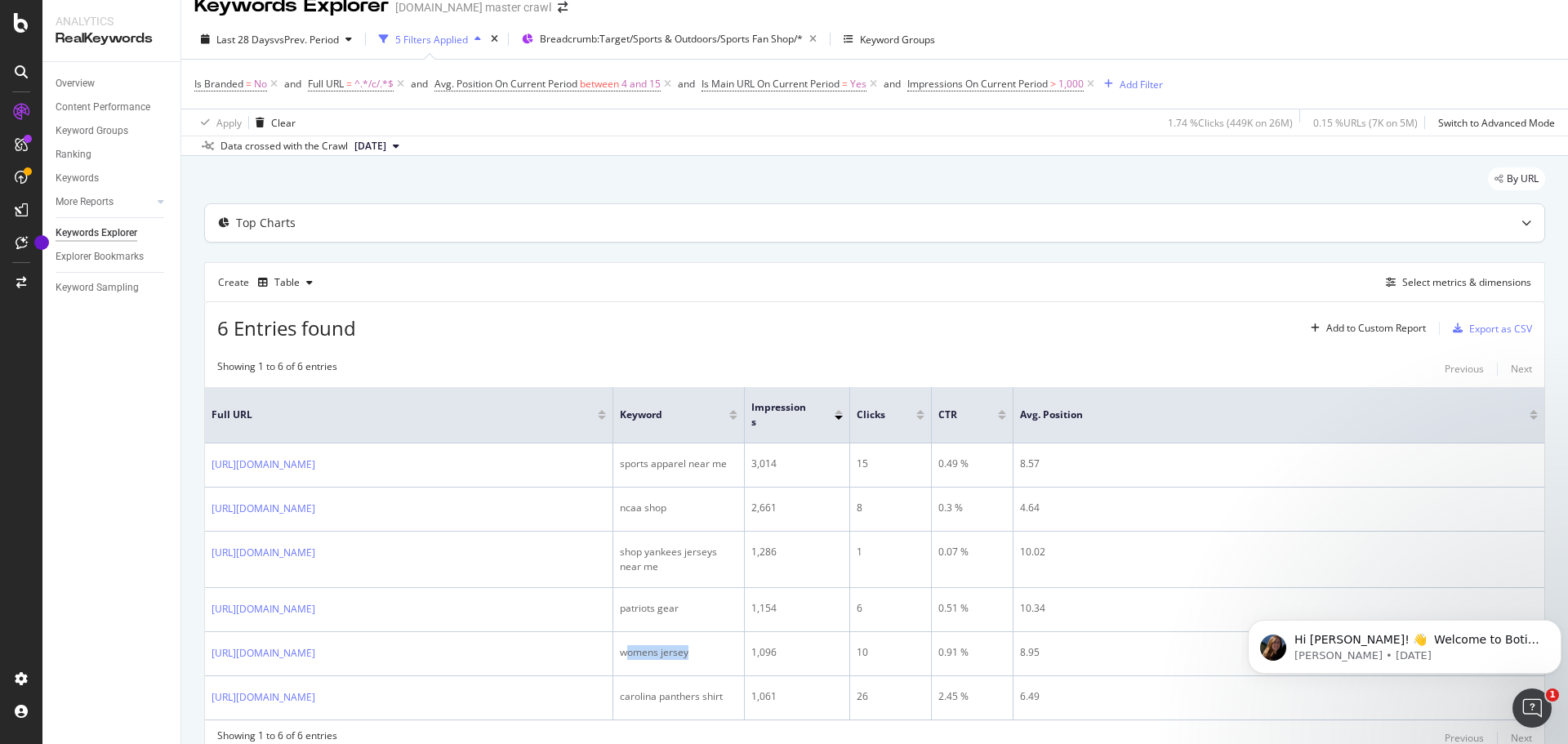
scroll to position [0, 0]
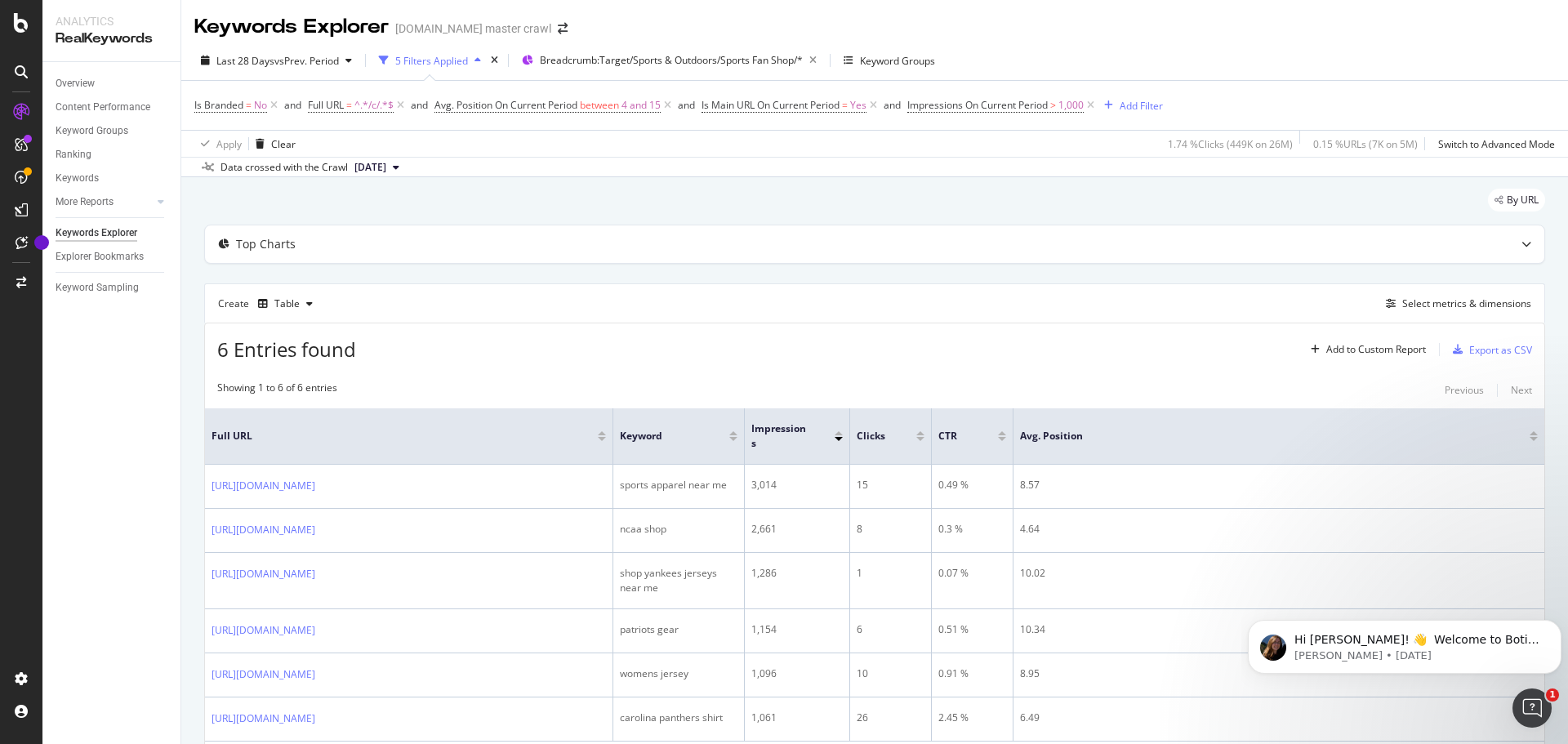
click at [599, 332] on div "6 Entries found Add to Custom Report Export as CSV" at bounding box center [874, 343] width 1339 height 40
click at [1045, 144] on div "Switch to Advanced Mode" at bounding box center [1496, 144] width 117 height 14
click at [1045, 144] on div "Switch back to Simple mode" at bounding box center [1491, 144] width 127 height 14
click at [1045, 144] on div "Switch to Advanced Mode" at bounding box center [1496, 144] width 117 height 14
click at [1045, 144] on div "Switch back to Simple mode" at bounding box center [1491, 144] width 127 height 14
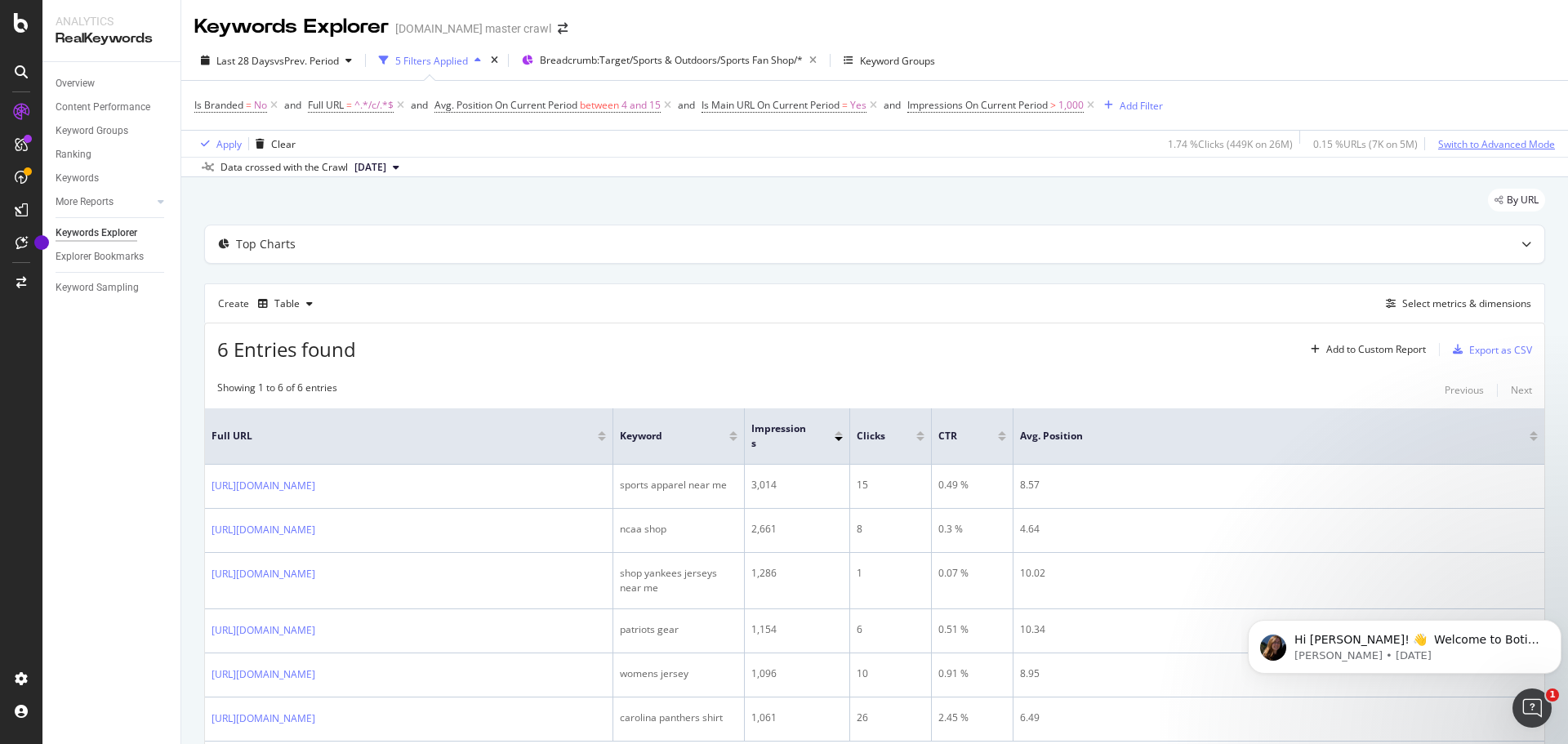
click at [1045, 144] on div "Switch to Advanced Mode" at bounding box center [1496, 144] width 117 height 14
click at [1045, 144] on div "Switch back to Simple mode" at bounding box center [1491, 144] width 127 height 14
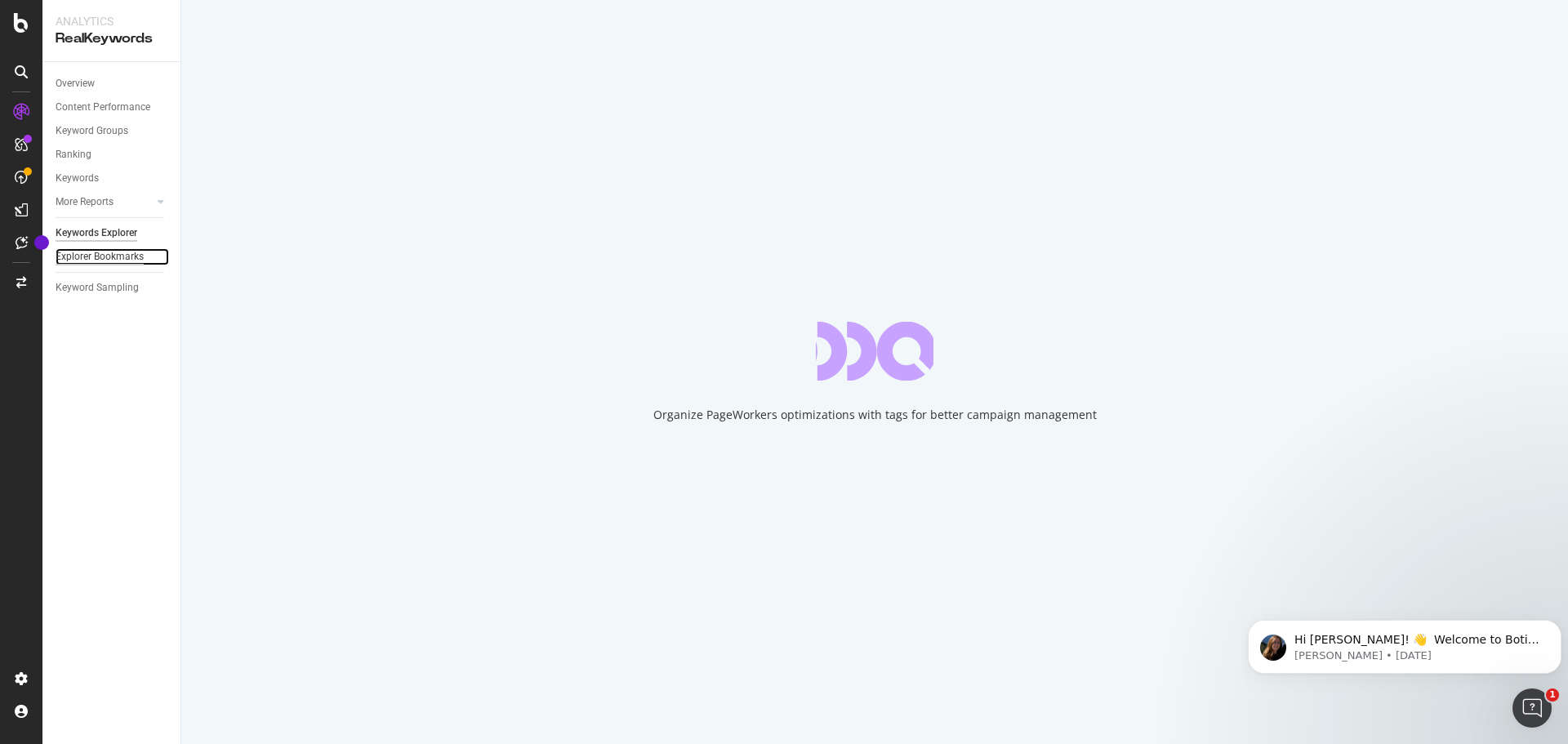
click at [125, 251] on div "Explorer Bookmarks" at bounding box center [99, 256] width 88 height 17
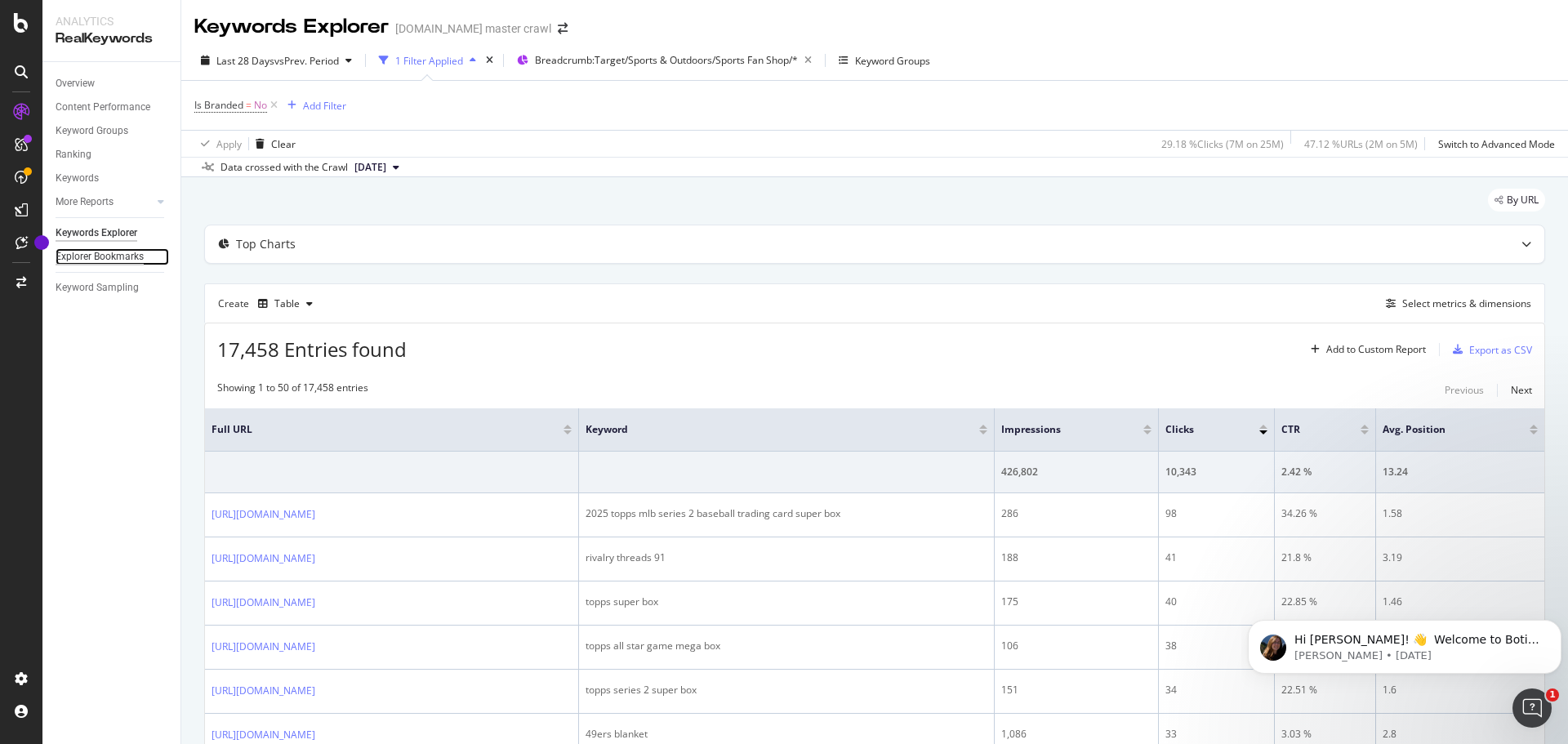
click at [116, 257] on div "Explorer Bookmarks" at bounding box center [99, 256] width 88 height 17
